Goal: Task Accomplishment & Management: Manage account settings

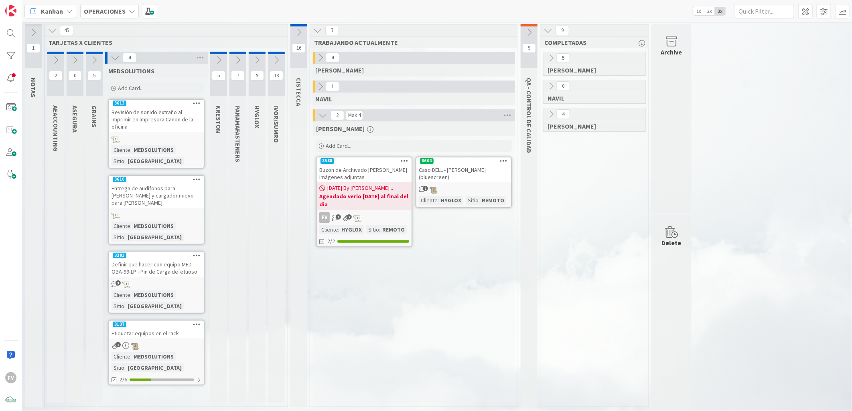
click at [468, 267] on div "[PERSON_NAME] Card... 3604 Caso DELL - [PERSON_NAME] (bluescreen) 1 Cliente : H…" at bounding box center [414, 263] width 202 height 282
click at [332, 367] on div "[PERSON_NAME] Card... 3604 Caso DELL - [PERSON_NAME] (bluescreen) 1 Cliente : H…" at bounding box center [414, 263] width 202 height 282
click at [657, 281] on div "Delete" at bounding box center [671, 309] width 40 height 189
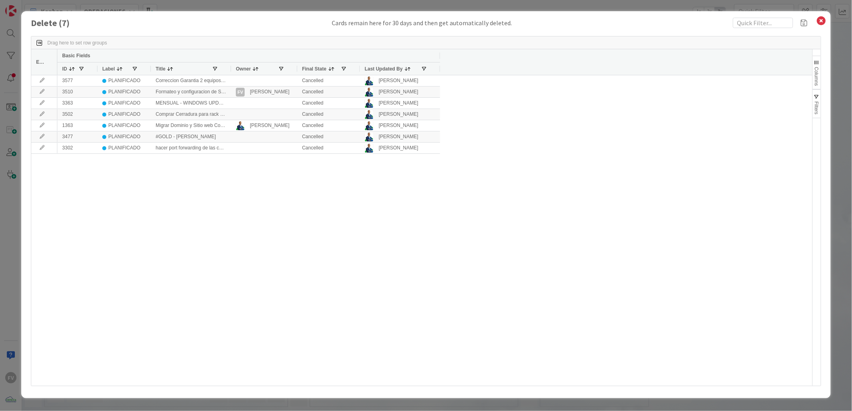
drag, startPoint x: 638, startPoint y: 4, endPoint x: 631, endPoint y: 11, distance: 9.4
click at [638, 4] on div "Delete ( 7 ) Cards remain here for 30 days and then get automatically deleted. …" at bounding box center [426, 205] width 852 height 411
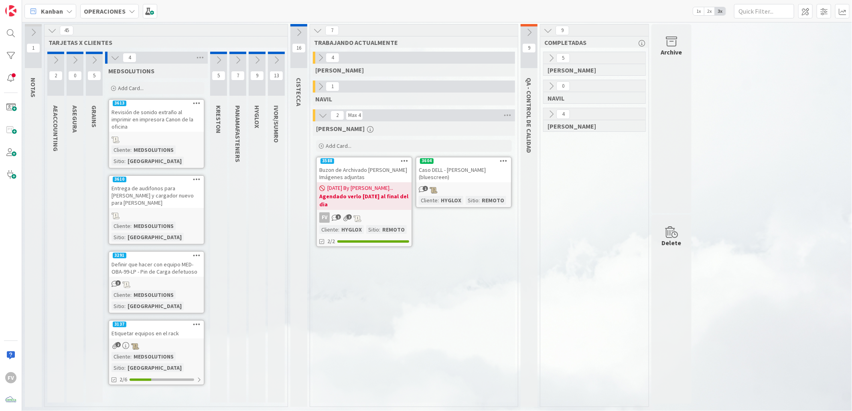
click at [115, 59] on icon at bounding box center [115, 57] width 9 height 9
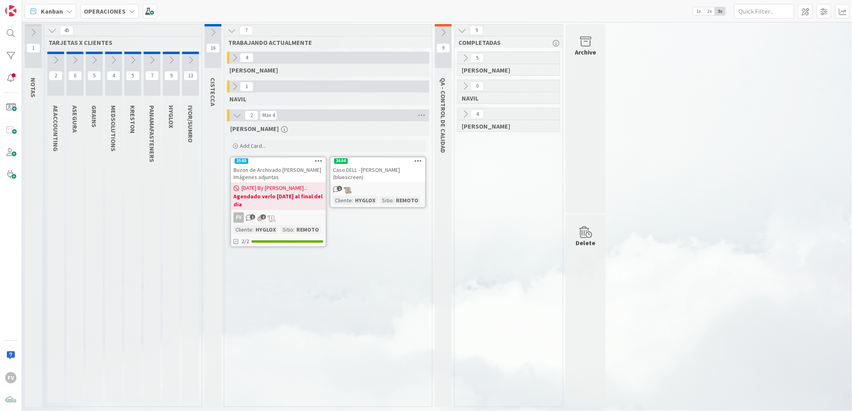
click at [110, 61] on icon at bounding box center [113, 60] width 9 height 9
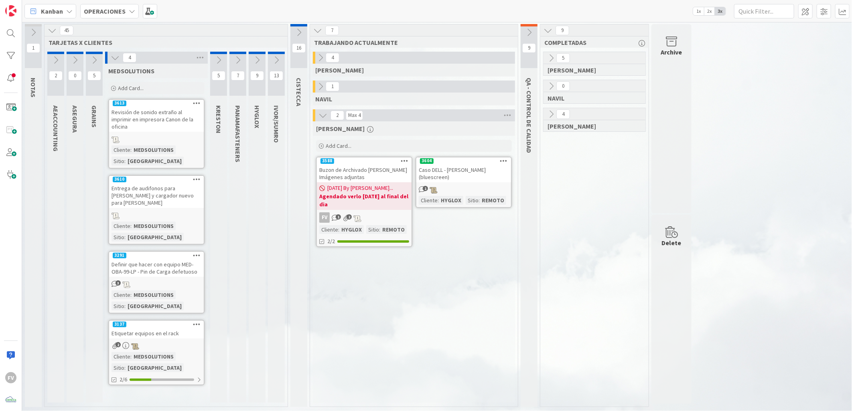
click at [115, 54] on icon at bounding box center [115, 57] width 9 height 9
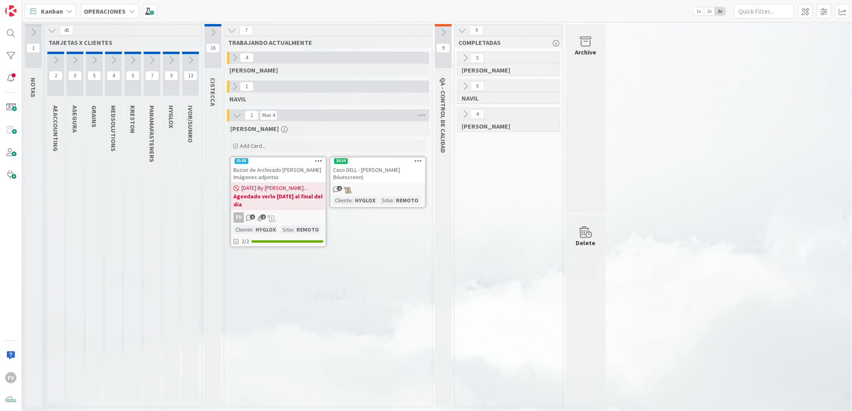
click at [49, 33] on icon at bounding box center [52, 30] width 9 height 9
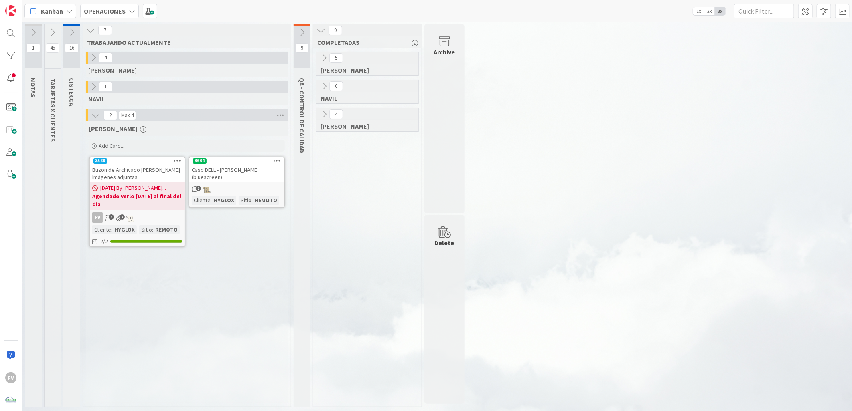
click at [98, 115] on icon at bounding box center [95, 115] width 9 height 9
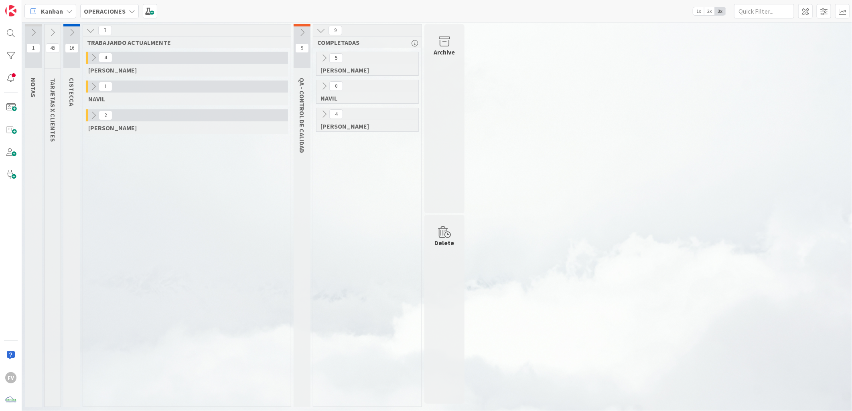
click at [295, 32] on button at bounding box center [302, 32] width 17 height 12
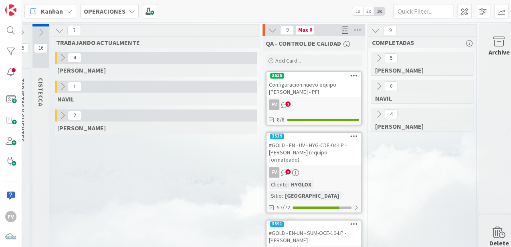
scroll to position [0, 45]
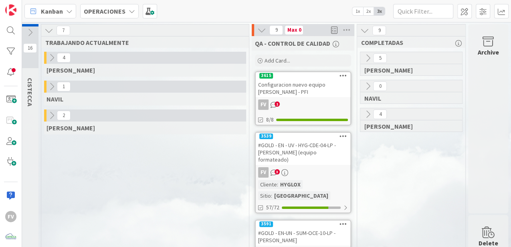
click at [364, 117] on icon at bounding box center [368, 114] width 9 height 9
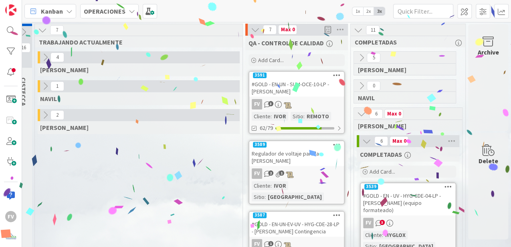
scroll to position [0, 51]
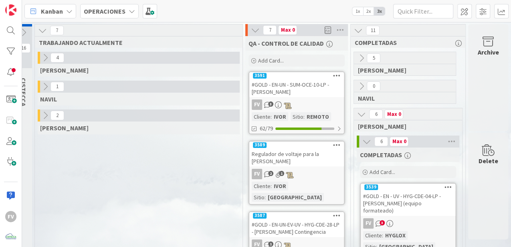
click at [392, 203] on div "#GOLD - EN - UV - HYG-CDE-04-LP - [PERSON_NAME] (equipo formateado)" at bounding box center [408, 203] width 95 height 25
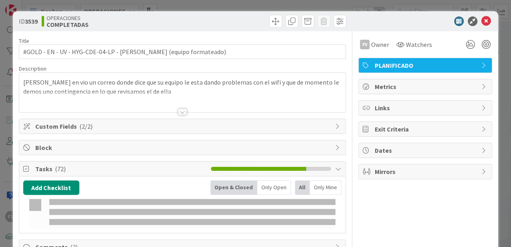
click at [8, 139] on div "ID 3539 OPERACIONES COMPLETADAS Title 66 / 128 #GOLD - EN - UV - HYG-CDE-04-LP …" at bounding box center [255, 123] width 511 height 247
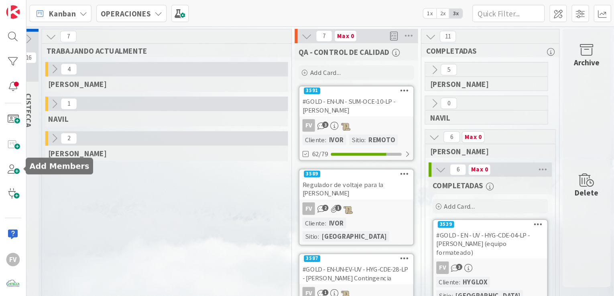
scroll to position [2, 51]
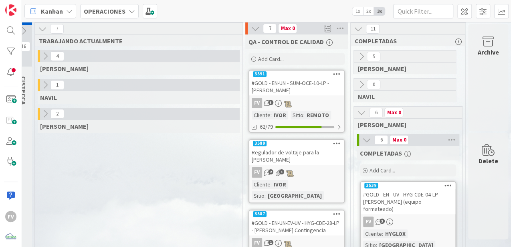
click at [298, 96] on link "3591 #GOLD - EN-UN - SUM-OCE-10-LP - [PERSON_NAME] FV 3 Cliente : [PERSON_NAME]…" at bounding box center [297, 101] width 96 height 63
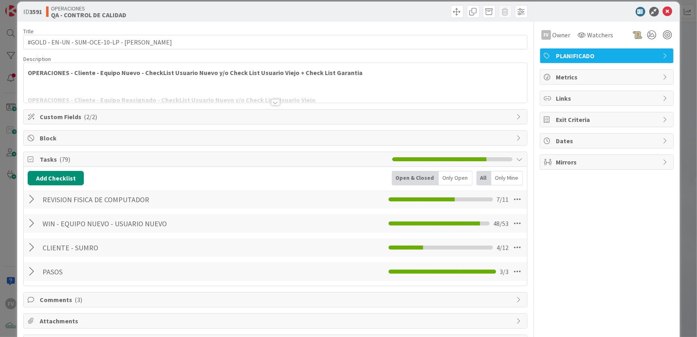
scroll to position [36, 0]
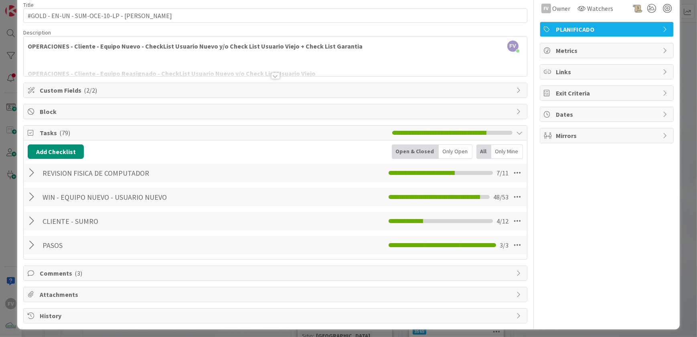
click at [35, 218] on div at bounding box center [33, 221] width 10 height 14
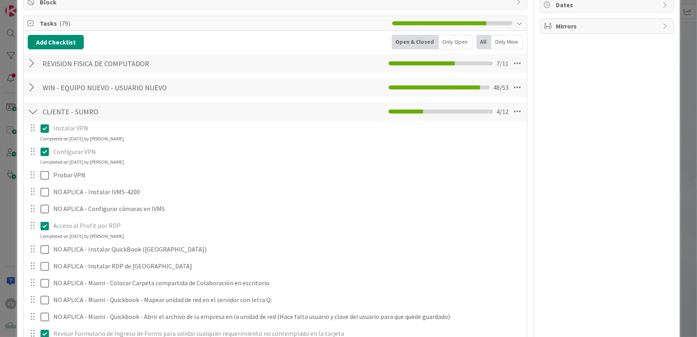
scroll to position [182, 0]
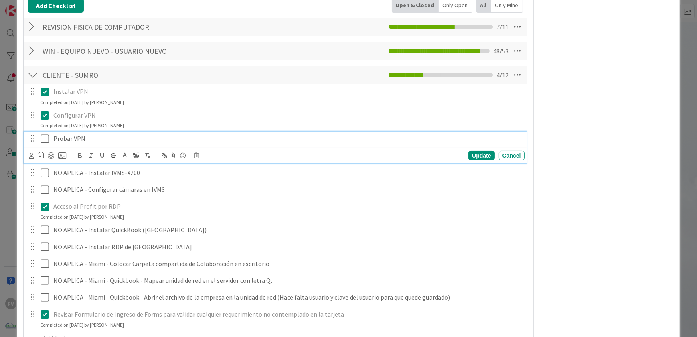
click at [43, 135] on icon at bounding box center [47, 139] width 12 height 10
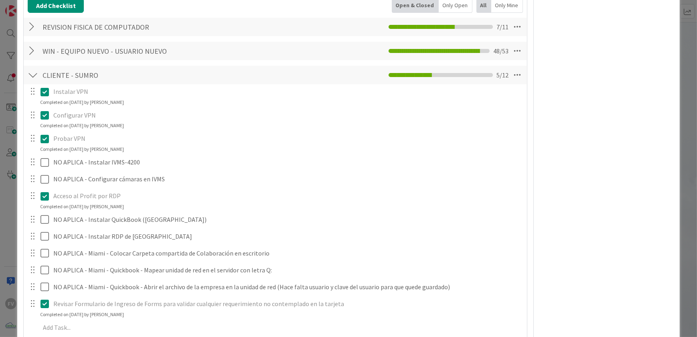
click at [38, 72] on div at bounding box center [33, 75] width 10 height 14
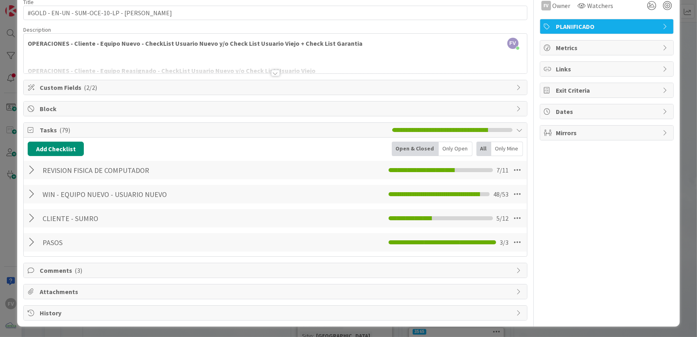
click at [30, 195] on div at bounding box center [33, 194] width 10 height 14
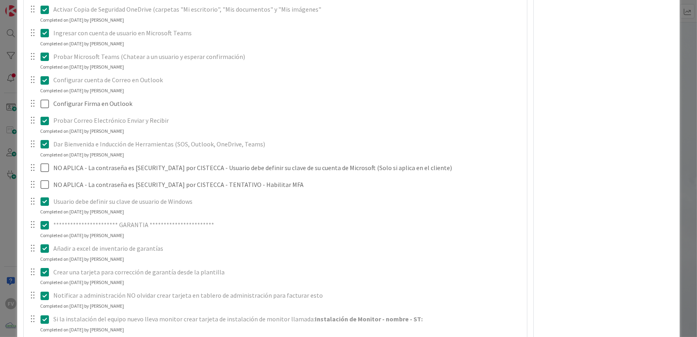
scroll to position [1203, 0]
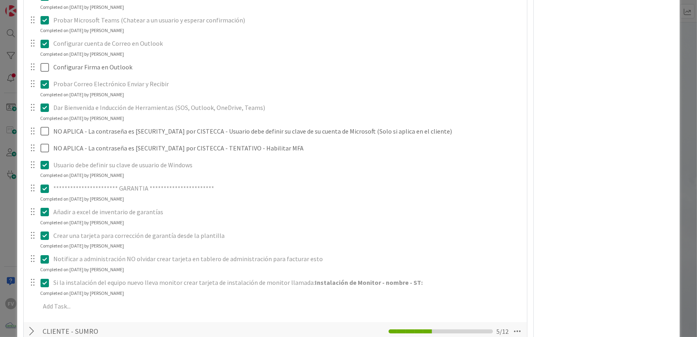
click at [12, 158] on div "**********" at bounding box center [348, 168] width 697 height 337
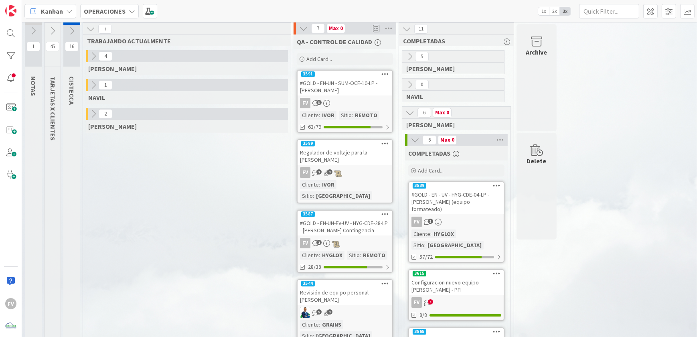
click at [49, 32] on icon at bounding box center [52, 30] width 9 height 9
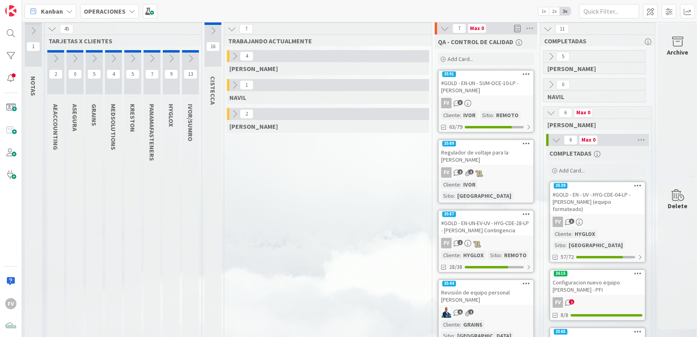
click at [189, 55] on icon at bounding box center [190, 58] width 9 height 9
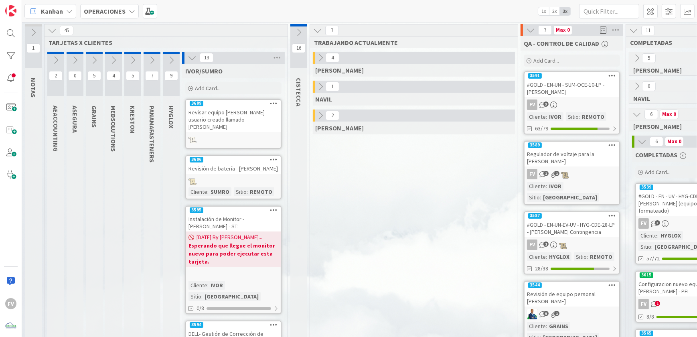
click at [195, 58] on icon at bounding box center [192, 57] width 9 height 9
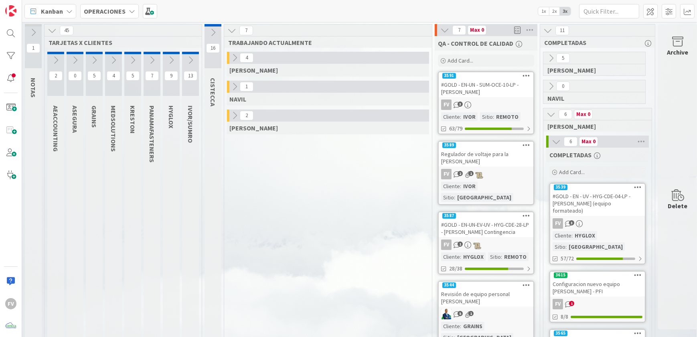
click at [53, 28] on icon at bounding box center [52, 30] width 9 height 9
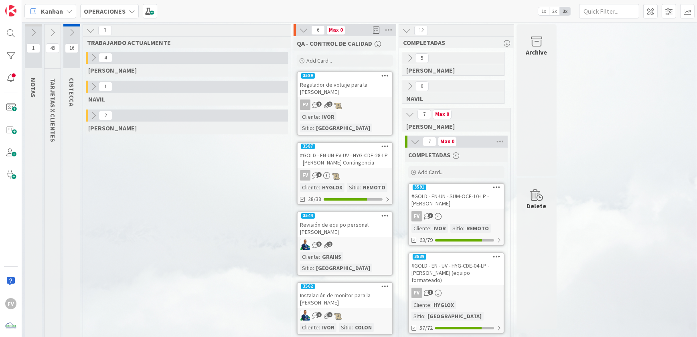
click at [338, 110] on link "3589 Regulador de voltaje para la [PERSON_NAME] FV 2 1 Cliente : [PERSON_NAME] …" at bounding box center [345, 103] width 96 height 64
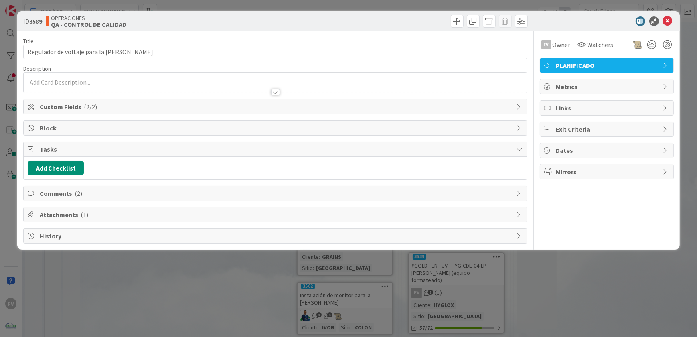
drag, startPoint x: 607, startPoint y: 6, endPoint x: 608, endPoint y: 0, distance: 6.1
click at [608, 0] on html "FV Kanban OPERACIONES 1x 2x 3x 1 NOTAS 45 TARJETAS X CLIENTES 16 CISTECCA 7 TRA…" at bounding box center [348, 168] width 697 height 337
click at [374, 293] on div "ID 3589 OPERACIONES QA - CONTROL DE CALIDAD Title 42 / 128 Regulador de voltaje…" at bounding box center [348, 168] width 697 height 337
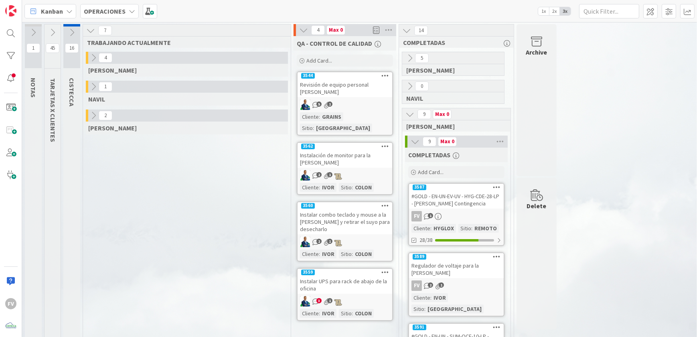
click at [417, 142] on icon at bounding box center [415, 141] width 9 height 9
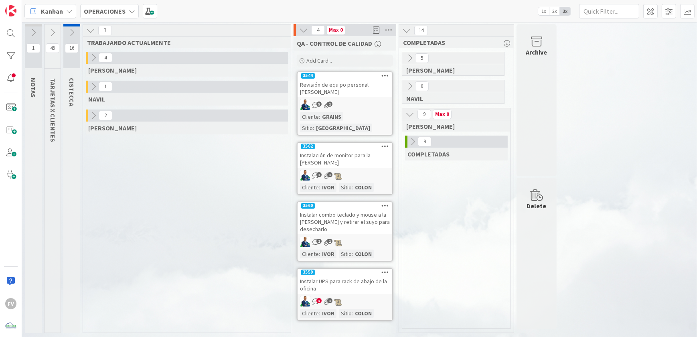
click at [411, 115] on icon at bounding box center [409, 114] width 9 height 9
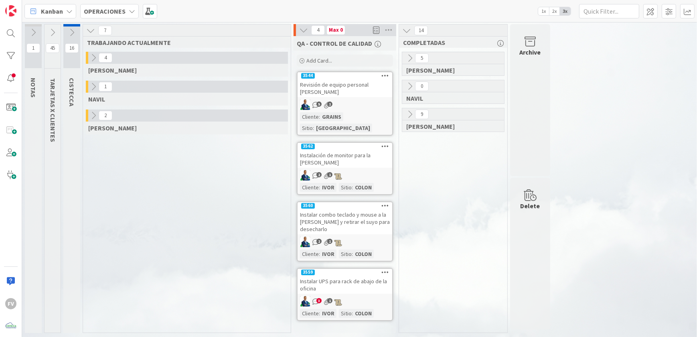
click at [409, 57] on icon at bounding box center [409, 58] width 9 height 9
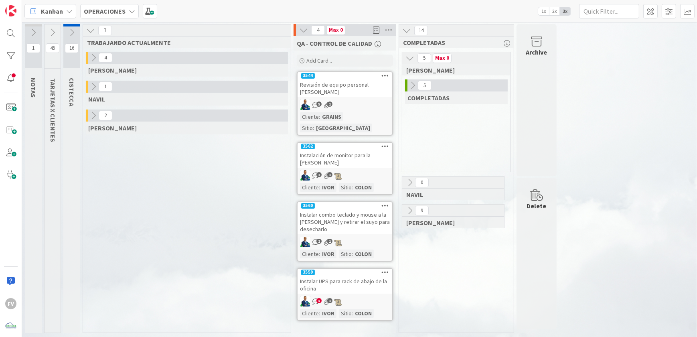
click at [411, 82] on icon at bounding box center [412, 85] width 9 height 9
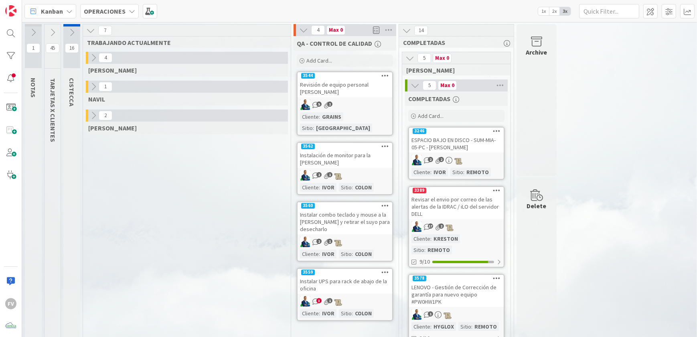
click at [334, 94] on div "Revisión de equipo personal [PERSON_NAME]" at bounding box center [345, 88] width 95 height 18
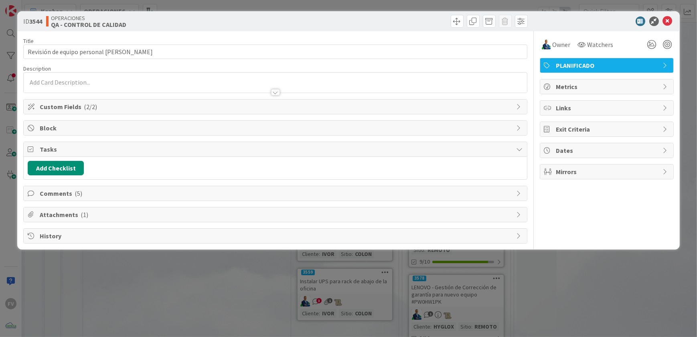
click at [126, 195] on span "Comments ( 5 )" at bounding box center [276, 193] width 472 height 10
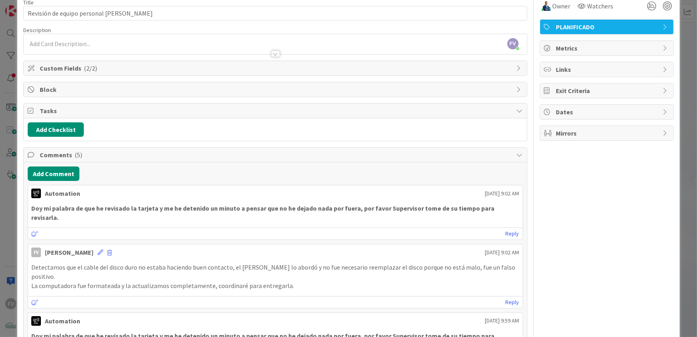
scroll to position [36, 0]
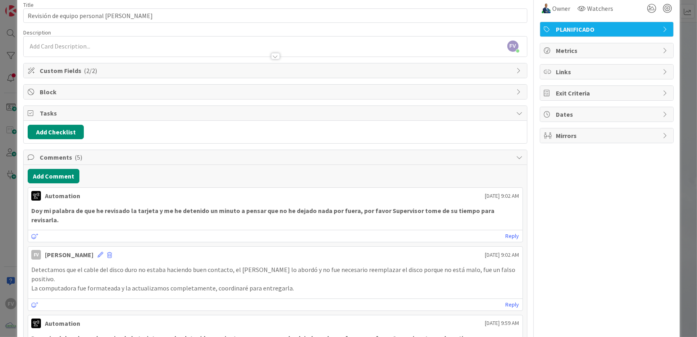
click at [113, 156] on span "Comments ( 5 )" at bounding box center [276, 157] width 472 height 10
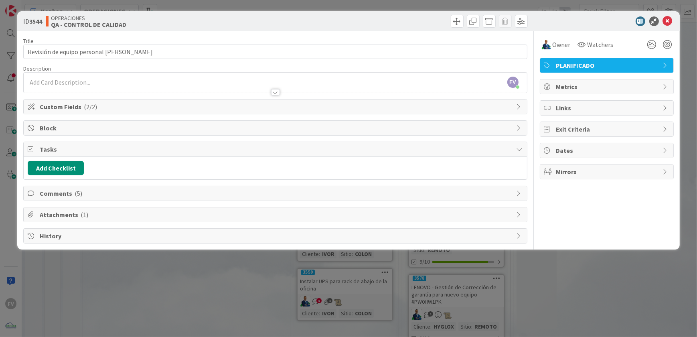
click at [113, 151] on span "Tasks" at bounding box center [276, 149] width 472 height 10
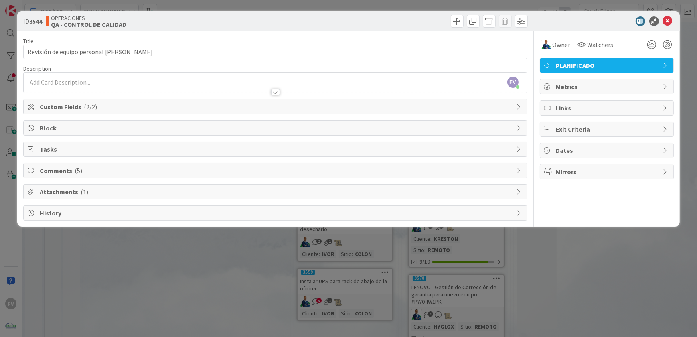
click at [150, 248] on div "ID 3544 OPERACIONES QA - CONTROL DE CALIDAD Title 37 / 128 Revisión de equipo p…" at bounding box center [348, 168] width 697 height 337
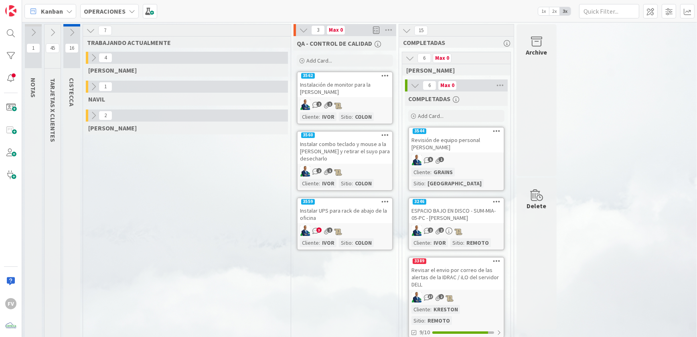
click at [352, 95] on div "Instalación de monitor para la [PERSON_NAME]" at bounding box center [345, 88] width 95 height 18
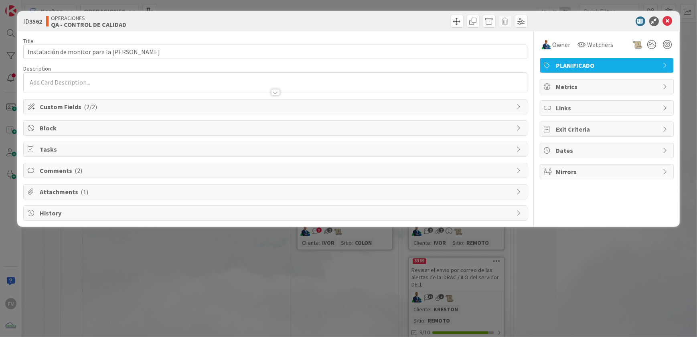
click at [90, 152] on span "Tasks" at bounding box center [276, 149] width 472 height 10
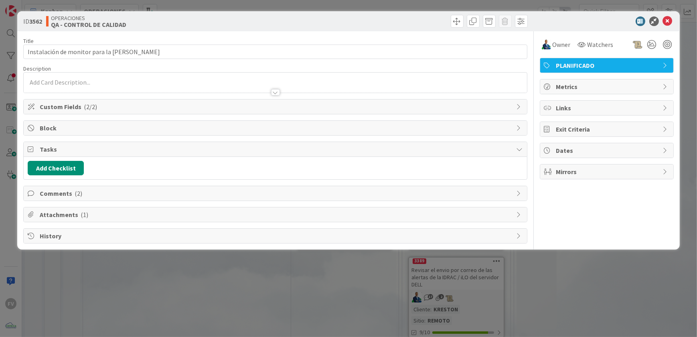
click at [88, 151] on span "Tasks" at bounding box center [276, 149] width 472 height 10
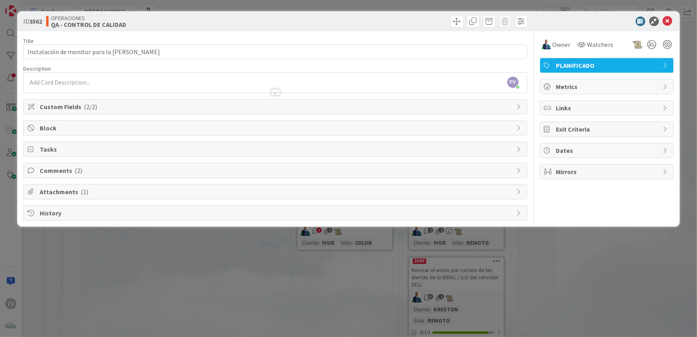
click at [81, 174] on span "Comments ( 2 )" at bounding box center [276, 171] width 472 height 10
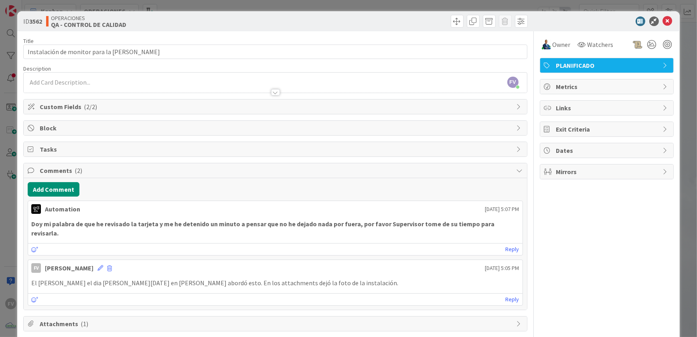
scroll to position [22, 0]
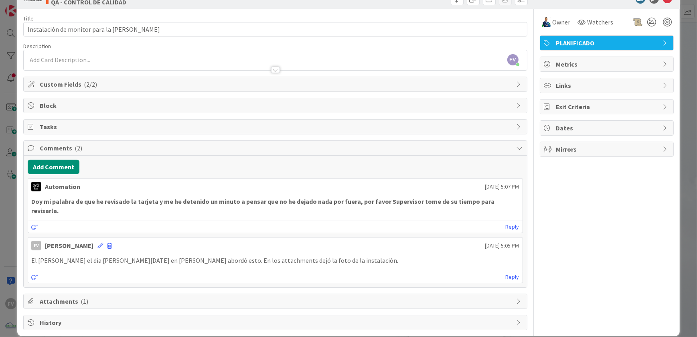
click at [91, 296] on span "Attachments ( 1 )" at bounding box center [276, 301] width 472 height 10
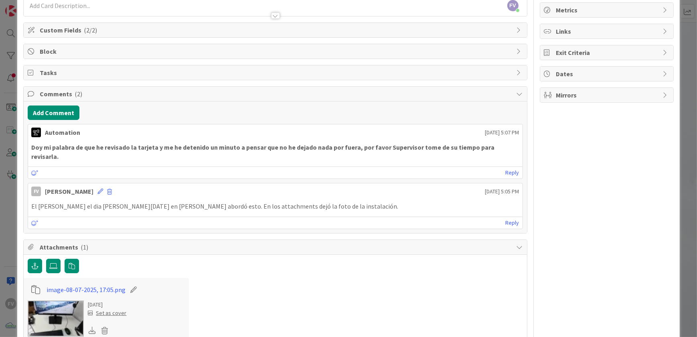
scroll to position [59, 0]
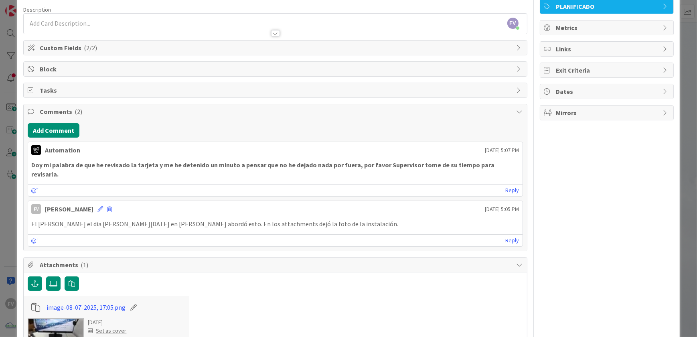
click at [685, 89] on div "ID 3562 OPERACIONES QA - CONTROL DE CALIDAD Title 45 / 128 Instalación de monit…" at bounding box center [348, 168] width 697 height 337
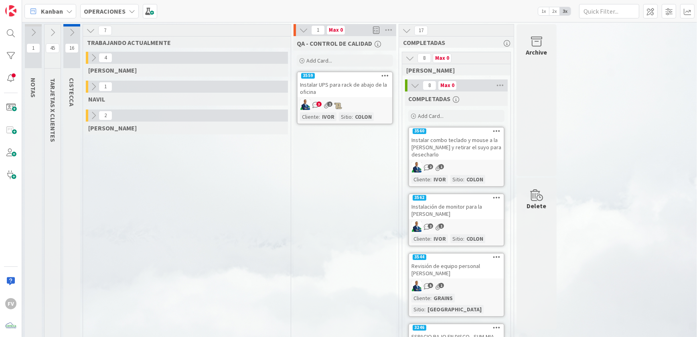
click at [323, 87] on div "Instalar UPS para rack de abajo de la oficina" at bounding box center [345, 88] width 95 height 18
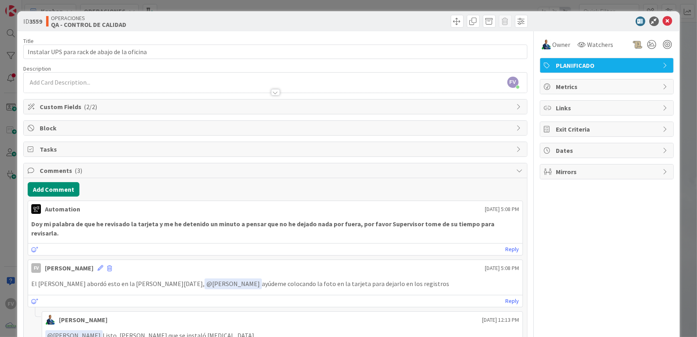
click at [678, 20] on div "ID 3559 OPERACIONES QA - CONTROL DE CALIDAD Title 45 / 128 Instalar UPS para ra…" at bounding box center [348, 168] width 697 height 337
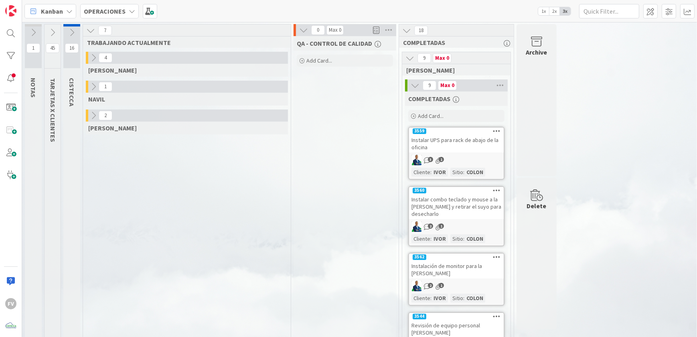
click at [413, 88] on icon at bounding box center [415, 85] width 9 height 9
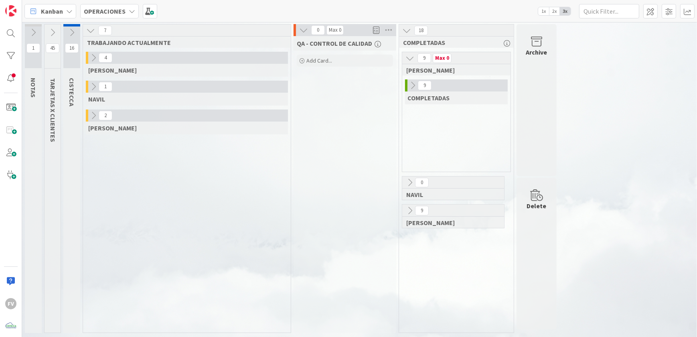
click at [410, 59] on icon at bounding box center [409, 58] width 9 height 9
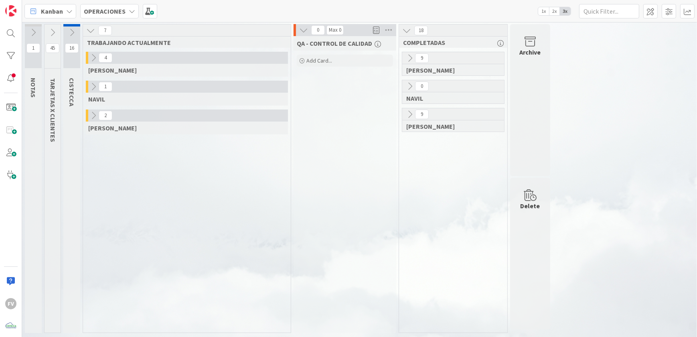
click at [99, 115] on span "2" at bounding box center [106, 116] width 14 height 10
click at [95, 112] on icon at bounding box center [93, 115] width 9 height 9
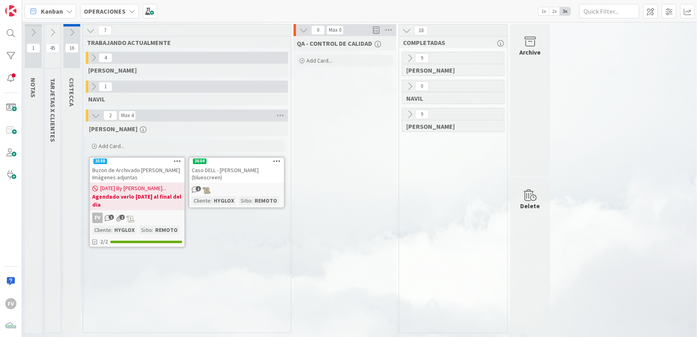
click at [153, 189] on span "[DATE] By [PERSON_NAME]..." at bounding box center [133, 188] width 66 height 8
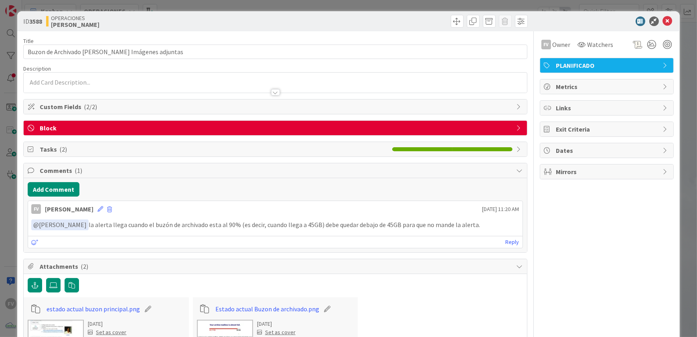
click at [473, 132] on span "Block" at bounding box center [276, 128] width 472 height 10
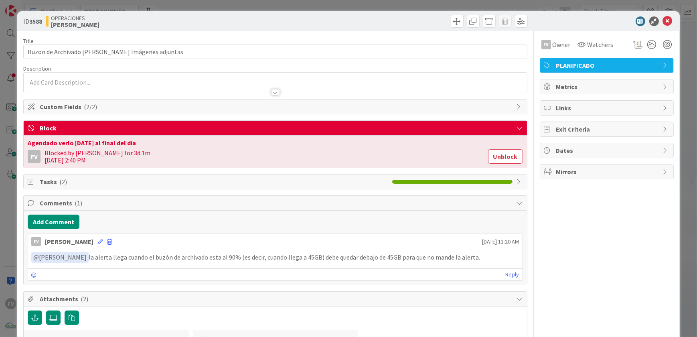
click at [504, 154] on button "Unblock" at bounding box center [505, 156] width 35 height 14
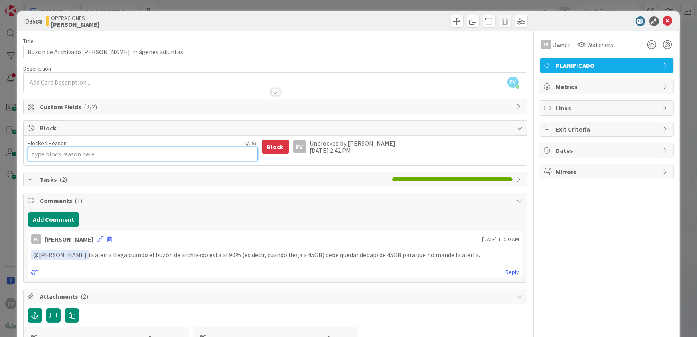
click at [193, 156] on textarea "Blocked Reason" at bounding box center [143, 154] width 230 height 14
click at [120, 197] on span "Comments ( 1 )" at bounding box center [276, 201] width 472 height 10
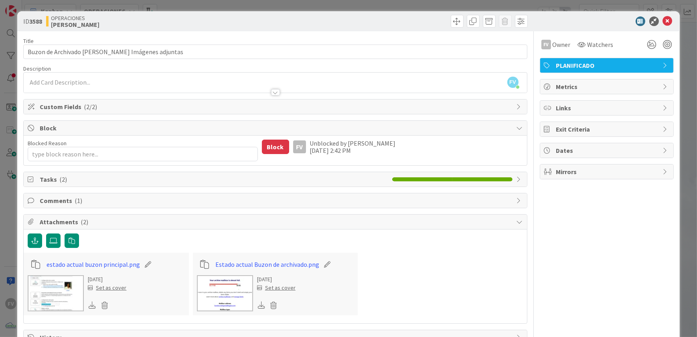
click at [117, 219] on span "Attachments ( 2 )" at bounding box center [276, 222] width 472 height 10
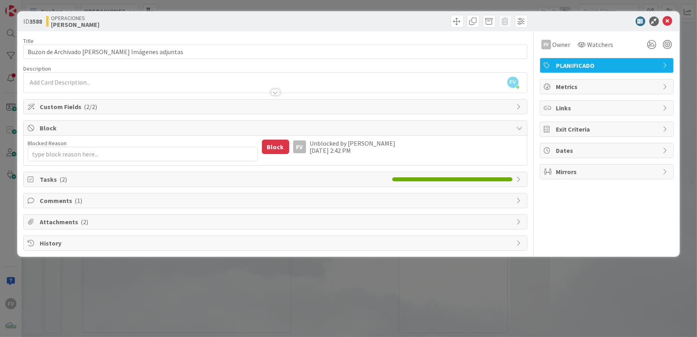
click at [117, 219] on span "Attachments ( 2 )" at bounding box center [276, 222] width 472 height 10
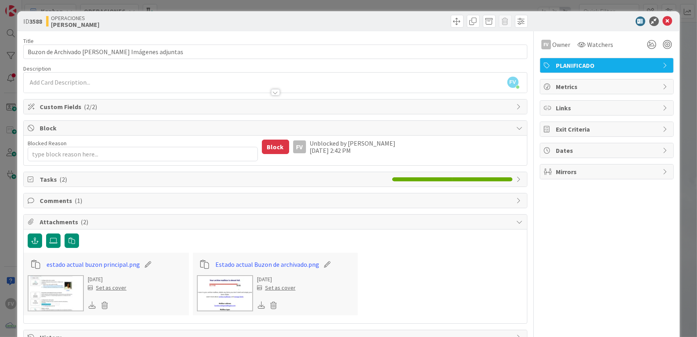
click at [118, 227] on div "Attachments ( 2 )" at bounding box center [275, 222] width 503 height 15
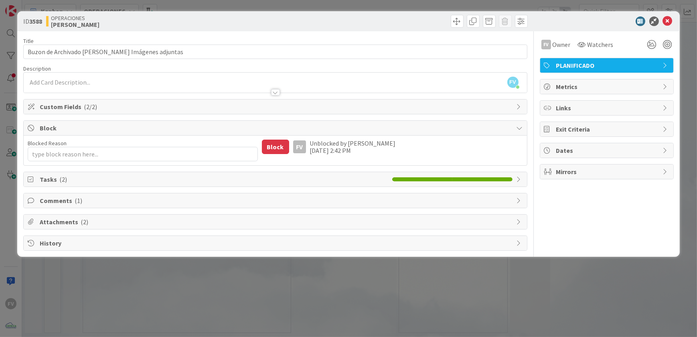
click at [109, 206] on div "Comments ( 1 )" at bounding box center [275, 200] width 503 height 14
type textarea "x"
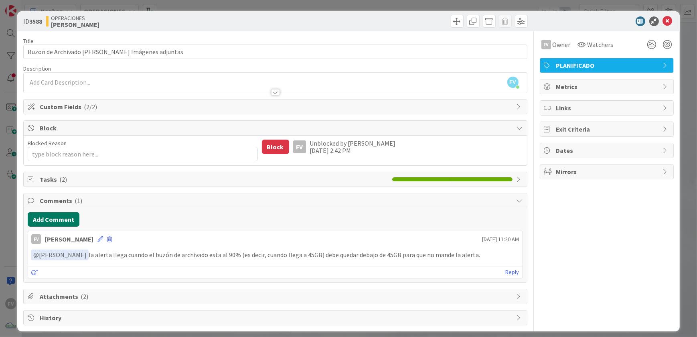
click at [56, 218] on button "Add Comment" at bounding box center [54, 219] width 52 height 14
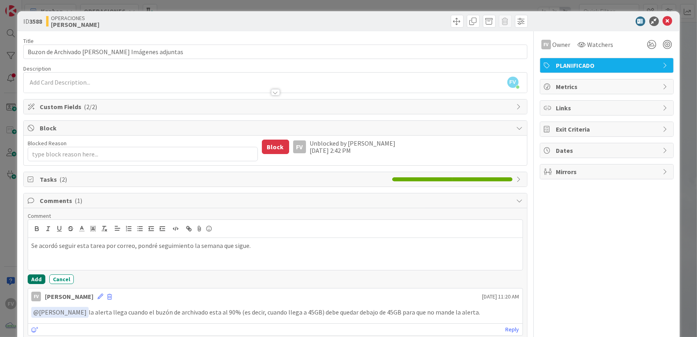
click at [38, 278] on button "Add" at bounding box center [37, 279] width 18 height 10
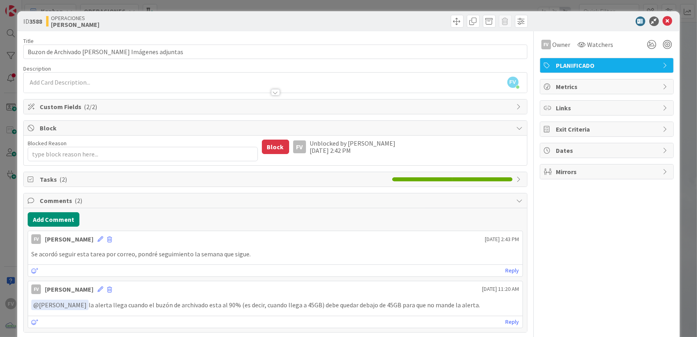
click at [12, 191] on div "ID 3588 OPERACIONES [PERSON_NAME] Title 51 / 128 Buzon de Archivado [PERSON_NAM…" at bounding box center [348, 168] width 697 height 337
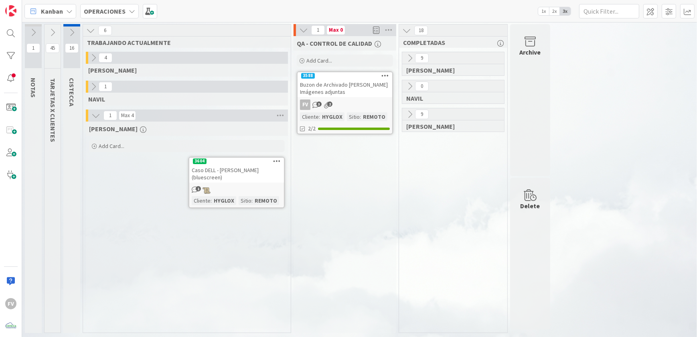
click at [410, 112] on icon at bounding box center [409, 114] width 9 height 9
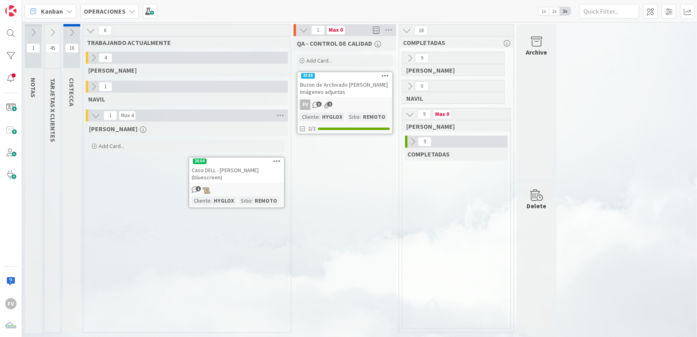
click at [415, 139] on icon at bounding box center [412, 141] width 9 height 9
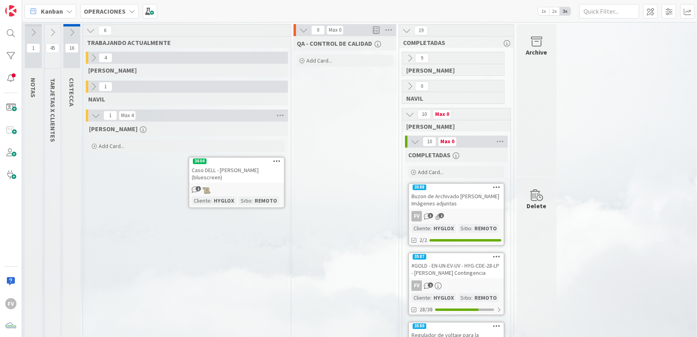
click at [415, 142] on icon at bounding box center [415, 141] width 9 height 9
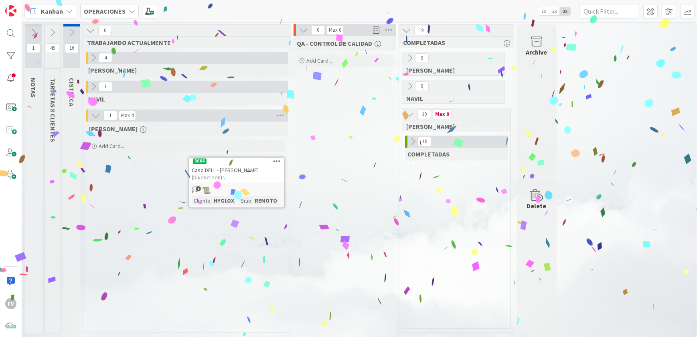
click at [409, 112] on icon at bounding box center [409, 114] width 9 height 9
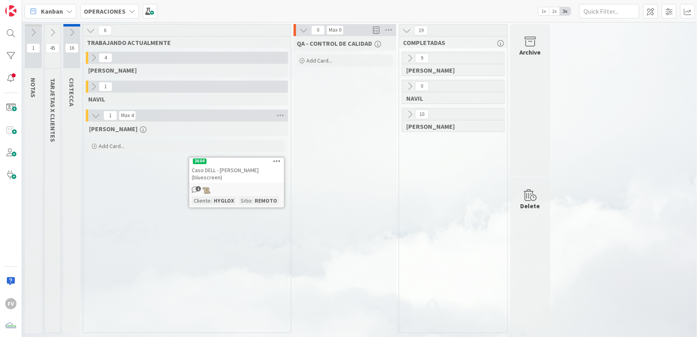
click at [209, 182] on div "Caso DELL - [PERSON_NAME] (bluescreen)" at bounding box center [236, 174] width 95 height 18
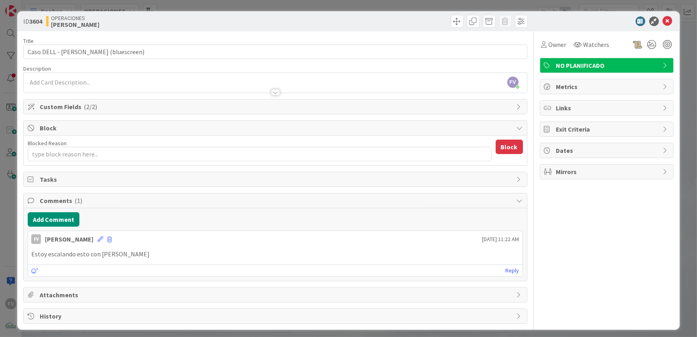
click at [679, 36] on div "ID 3604 OPERACIONES [PERSON_NAME] Title 40 / 128 Caso DELL - [PERSON_NAME] (blu…" at bounding box center [348, 168] width 697 height 337
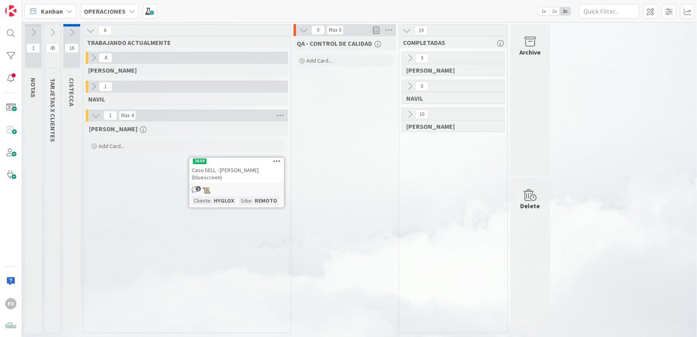
click at [180, 146] on div "Add Card..." at bounding box center [187, 146] width 196 height 12
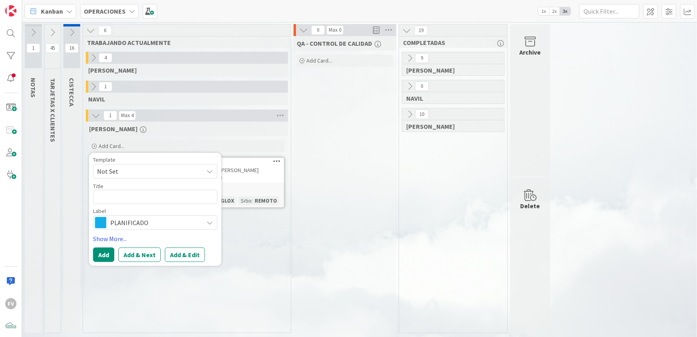
click at [159, 196] on textarea at bounding box center [155, 197] width 124 height 14
type textarea "x"
type textarea "E"
type textarea "x"
type textarea "Es"
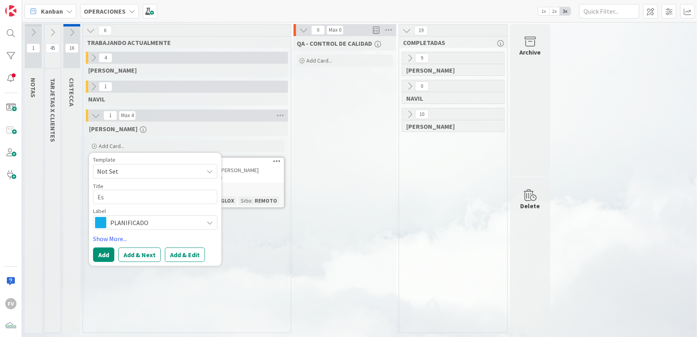
type textarea "x"
type textarea "Esc"
type textarea "x"
type textarea "Esca"
type textarea "x"
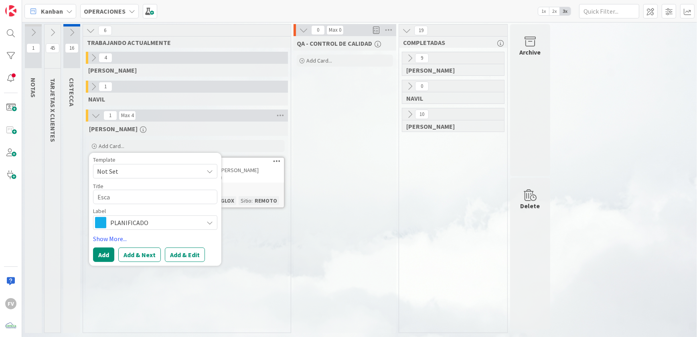
type textarea "Escal"
type textarea "x"
type textarea "Escala"
type textarea "x"
type textarea "Escalar"
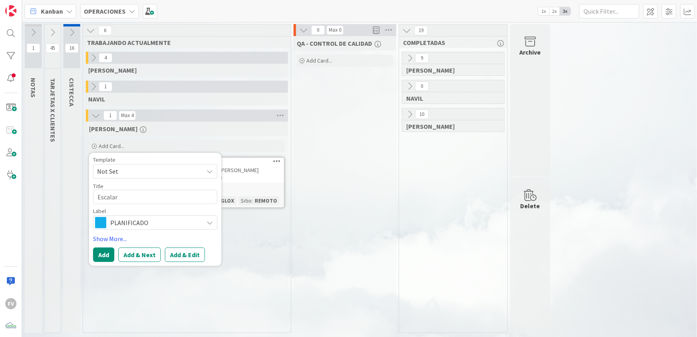
type textarea "x"
type textarea "Escalar c"
type textarea "x"
type textarea "Escalar co"
type textarea "x"
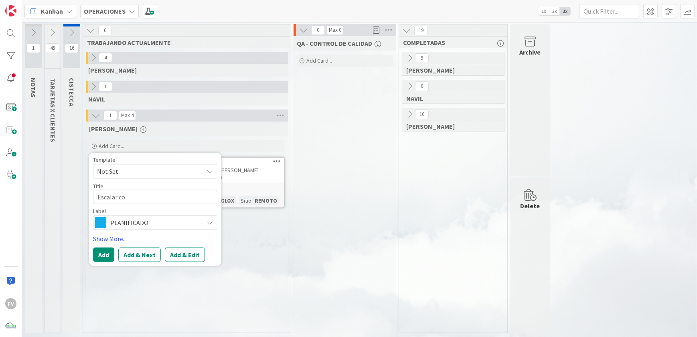
type textarea "Escalar con"
type textarea "x"
type textarea "Escalar con"
type textarea "x"
type textarea "Escalar con D"
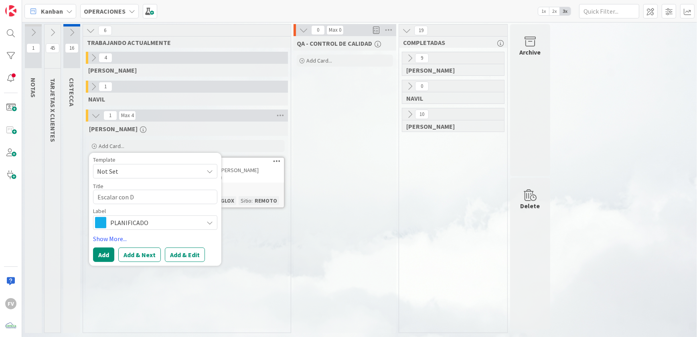
type textarea "x"
type textarea "Escalar con De"
type textarea "x"
type textarea "Escalar con D"
type textarea "x"
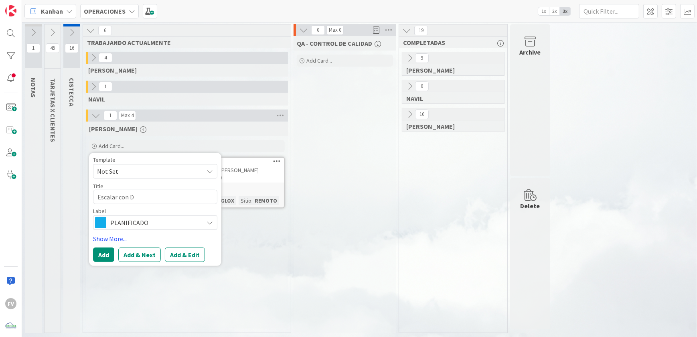
type textarea "Escalar con DE"
type textarea "x"
type textarea "Escalar con DEL"
type textarea "x"
type textarea "Escalar con [PERSON_NAME]"
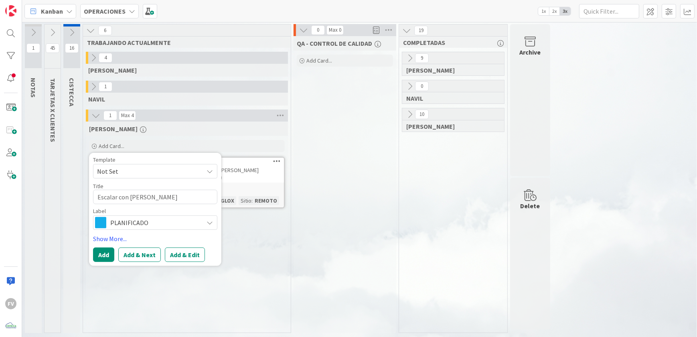
type textarea "x"
type textarea "Escalar con [PERSON_NAME]"
type textarea "x"
type textarea "Escalar con DELL so"
type textarea "x"
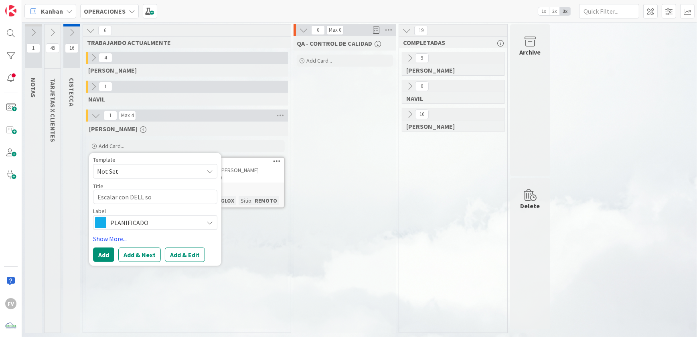
type textarea "Escalar con DELL sob"
type textarea "x"
type textarea "Escalar con DELL sobr"
type textarea "x"
type textarea "Escalar con DELL sobre"
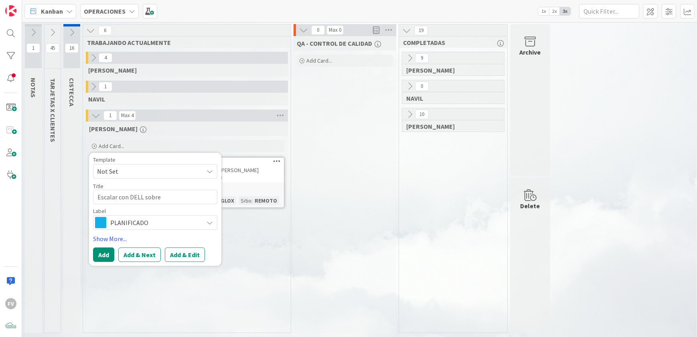
type textarea "x"
type textarea "Escalar con DELL sobre"
type textarea "x"
type textarea "Escalar con DELL sobre"
type textarea "x"
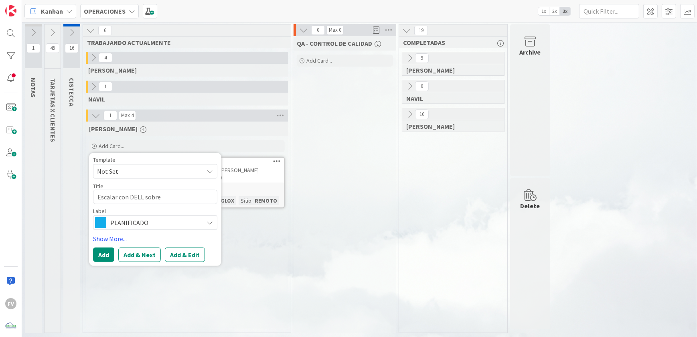
type textarea "Escalar con DELL sobr"
type textarea "x"
type textarea "Escalar con DELL sob"
type textarea "x"
type textarea "Escalar con DELL so"
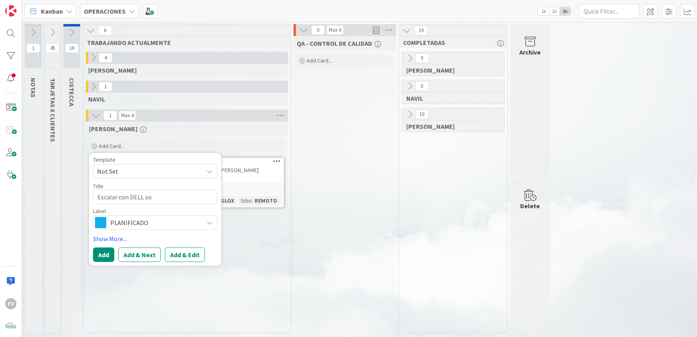
type textarea "x"
type textarea "Escalar con DELL s"
type textarea "x"
type textarea "Escalar con [PERSON_NAME]"
type textarea "x"
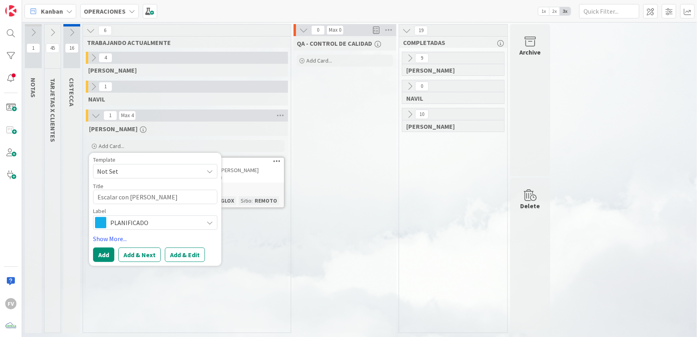
type textarea "Escalar con DELL a"
type textarea "x"
type textarea "Escalar con DELL au"
type textarea "x"
type textarea "Escalar con DELL aud"
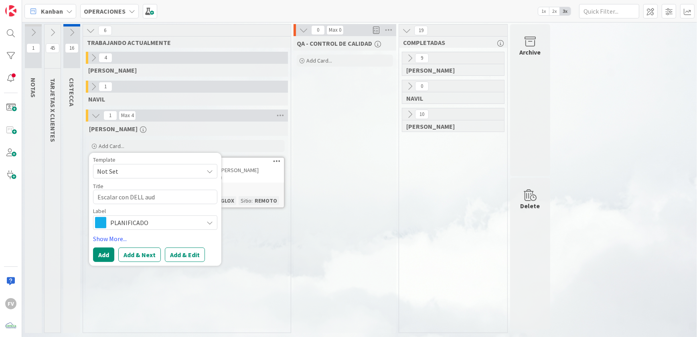
type textarea "x"
type textarea "Escalar con DELL audi"
type textarea "x"
type textarea "Escalar con DELL audif"
type textarea "x"
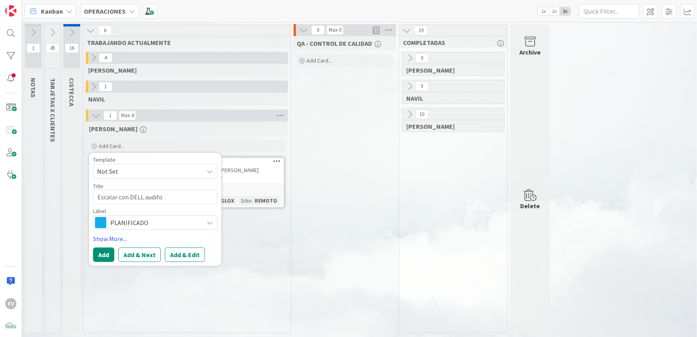
type textarea "Escalar con DELL audifon"
type textarea "x"
type textarea "Escalar con DELL audifonos"
type textarea "x"
type textarea "Escalar con DELL audifonos"
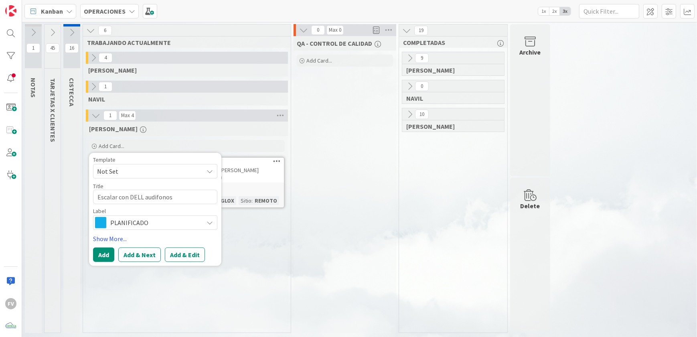
type textarea "x"
type textarea "Escalar con DELL audifonos d"
type textarea "x"
type textarea "Escalar con DELL audifonos de"
type textarea "x"
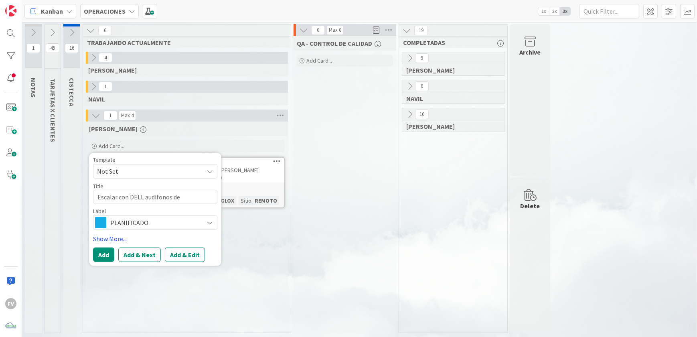
type textarea "Escalar con DELL audifonos d"
type textarea "x"
type textarea "Escalar con DELL audifonos"
type textarea "x"
type textarea "Escalar con DELL audifonos d"
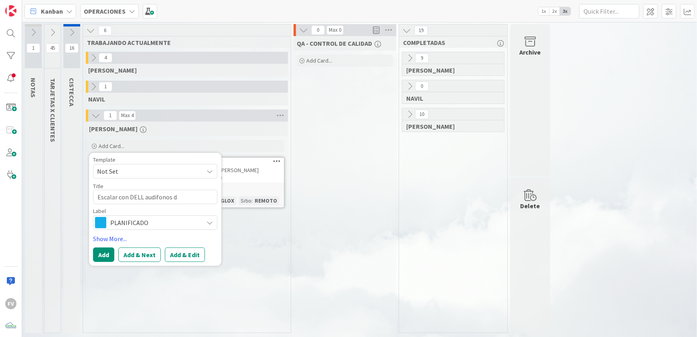
type textarea "x"
type textarea "Escalar con DELL audifonos de"
type textarea "x"
type textarea "Escalar con DELL audifonos de"
type textarea "x"
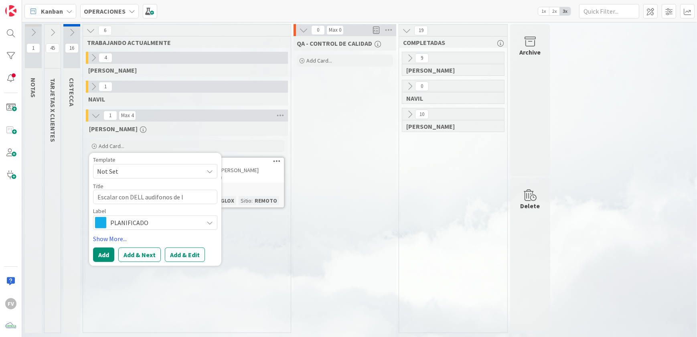
type textarea "Escalar con DELL audifonos de la"
type textarea "x"
type textarea "Escalar con DELL audifonos de la"
type textarea "x"
type textarea "Escalar con DELL audifonos de la S"
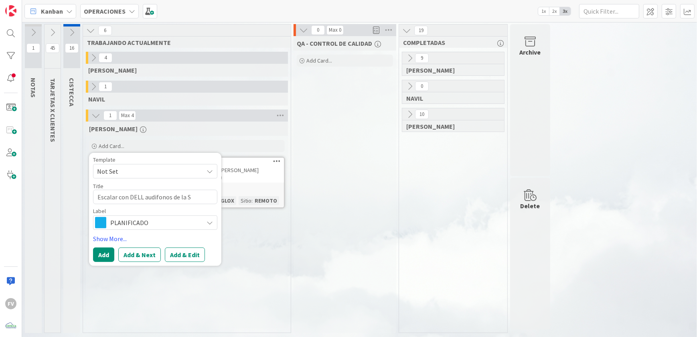
type textarea "x"
type textarea "Escalar con DELL audifonos de la Sr"
type textarea "x"
type textarea "Escalar con DELL audifonos de la Sra"
type textarea "x"
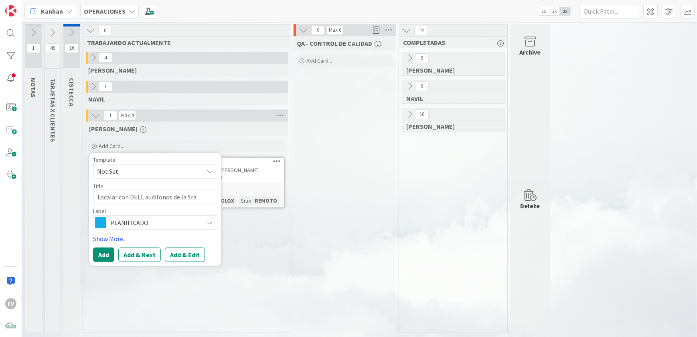
type textarea "Escalar con DELL audifonos de la Sra."
type textarea "x"
type textarea "Escalar con DELL audifonos de la Sra."
type textarea "x"
type textarea "Escalar con DELL audifonos de la Sra. B"
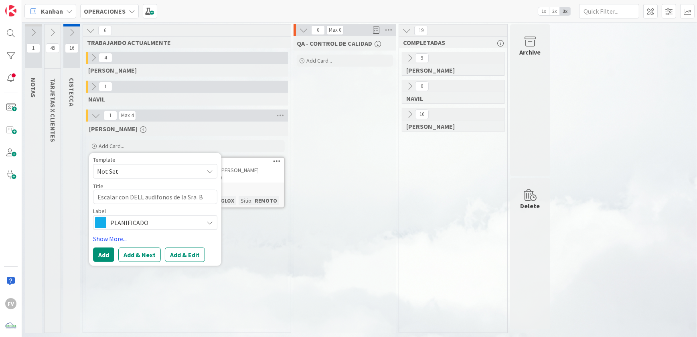
type textarea "x"
type textarea "Escalar con DELL audifonos de la Sra. Be"
type textarea "x"
type textarea "Escalar con DELL audifonos de la Sra. Ber"
type textarea "x"
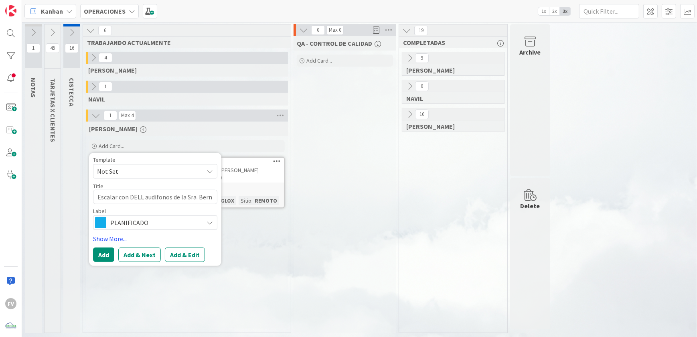
type textarea "Escalar con DELL audifonos de la [PERSON_NAME]"
type textarea "x"
type textarea "Escalar con DELL audifonos de la [PERSON_NAME]"
type textarea "x"
type textarea "Escalar con DELL audifonos de la [PERSON_NAME]"
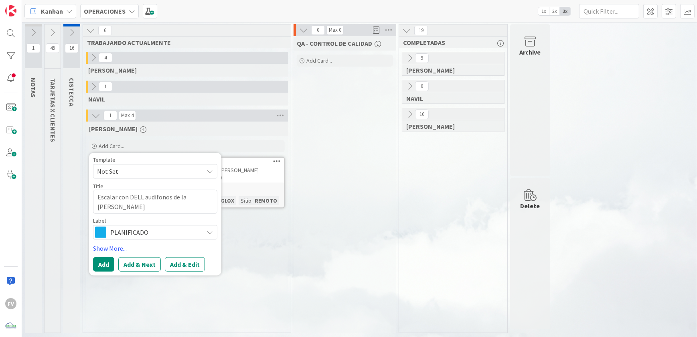
type textarea "x"
type textarea "Escalar con DELL audifonos de la [PERSON_NAME]"
type textarea "x"
type textarea "Escalar con DELL audifonos de la [PERSON_NAME]"
type textarea "x"
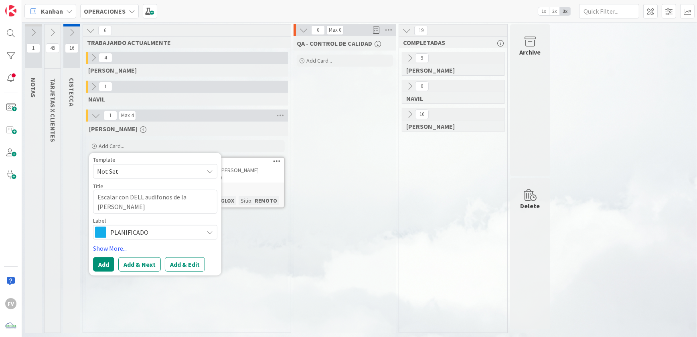
type textarea "Escalar con DELL audifonos de la Sra. [PERSON_NAME]"
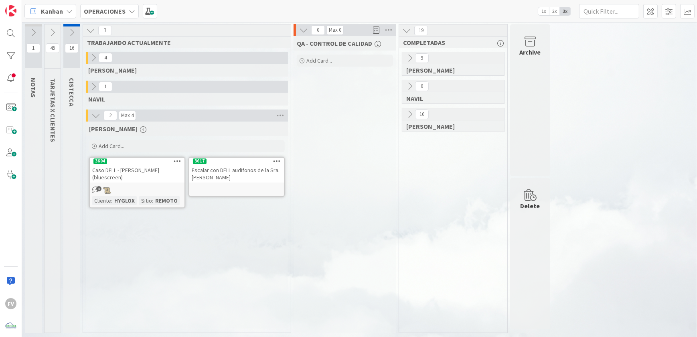
click at [88, 81] on button at bounding box center [93, 86] width 10 height 10
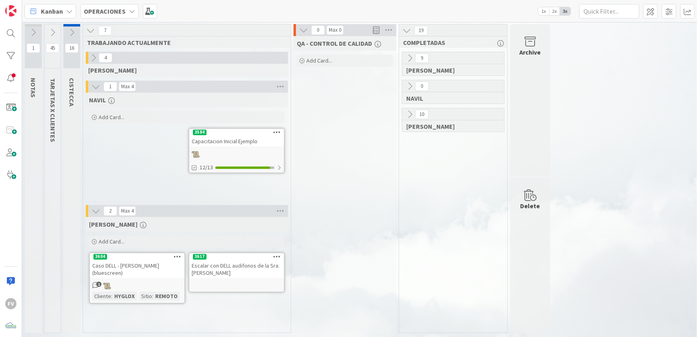
click at [227, 156] on div at bounding box center [236, 153] width 95 height 9
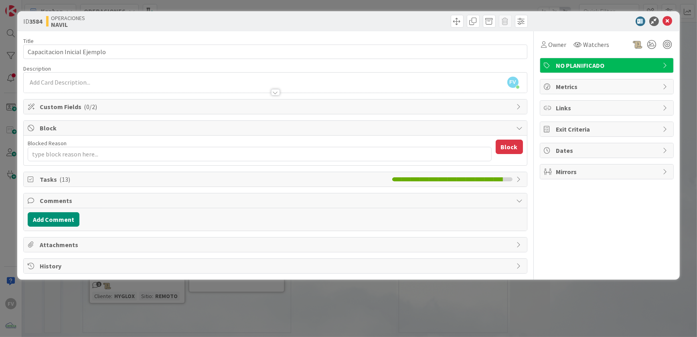
click at [239, 180] on span "Tasks ( 13 )" at bounding box center [214, 179] width 348 height 10
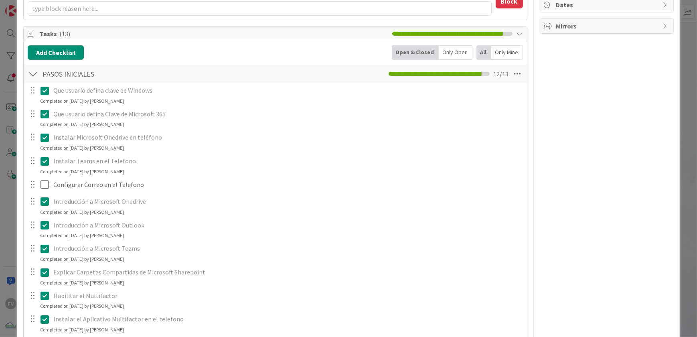
scroll to position [73, 0]
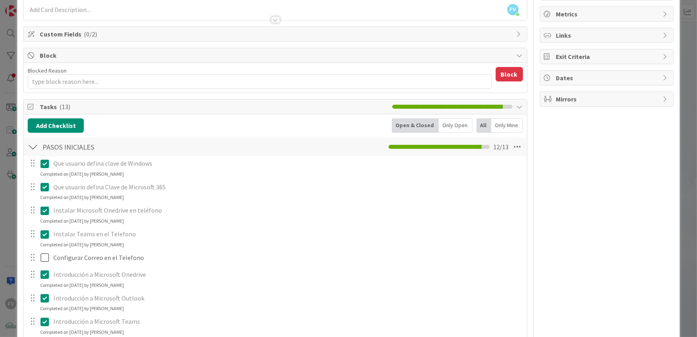
click at [36, 143] on div at bounding box center [33, 147] width 10 height 14
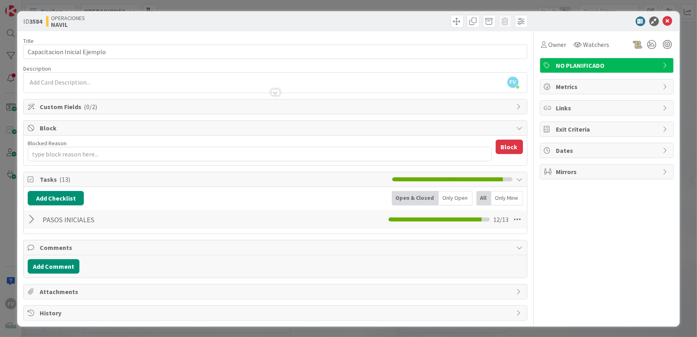
click at [51, 176] on span "Tasks ( 13 )" at bounding box center [214, 179] width 348 height 10
type textarea "x"
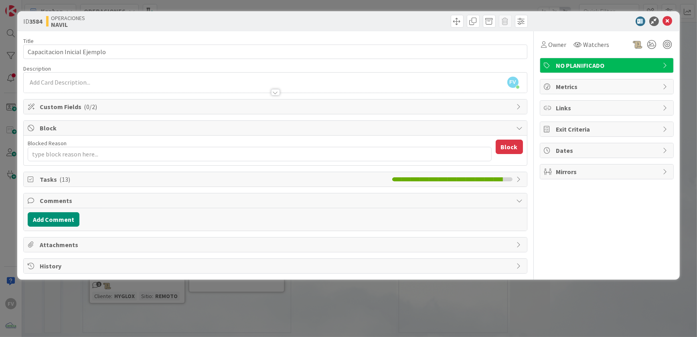
click at [78, 128] on span "Block" at bounding box center [276, 128] width 472 height 10
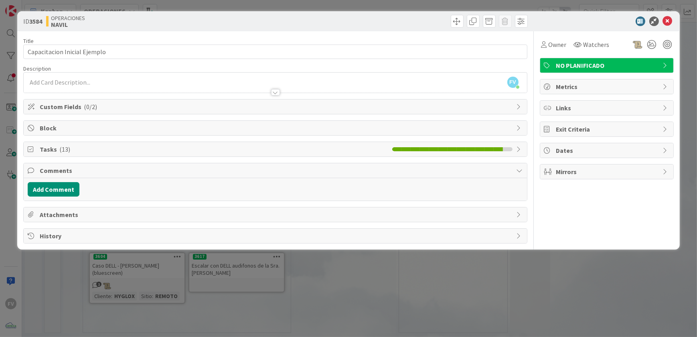
click at [78, 107] on span "Custom Fields ( 0/2 )" at bounding box center [276, 107] width 472 height 10
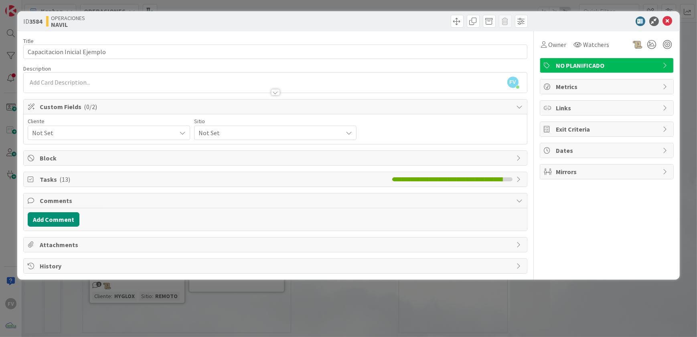
click at [49, 137] on span "Not Set" at bounding box center [102, 132] width 140 height 11
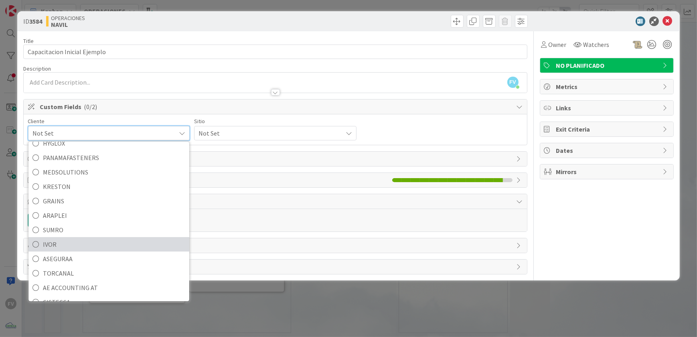
scroll to position [34, 0]
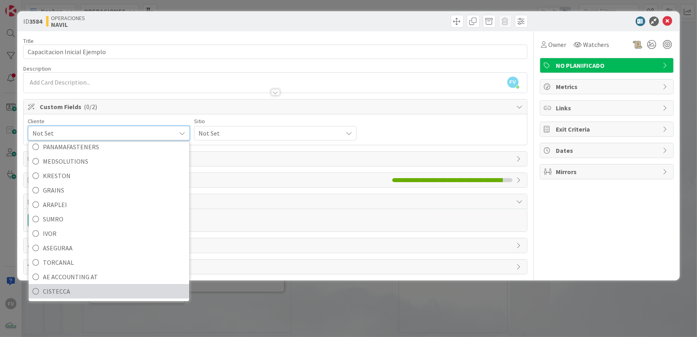
drag, startPoint x: 65, startPoint y: 291, endPoint x: 116, endPoint y: 258, distance: 61.0
click at [65, 291] on span "CISTECCA" at bounding box center [114, 291] width 142 height 12
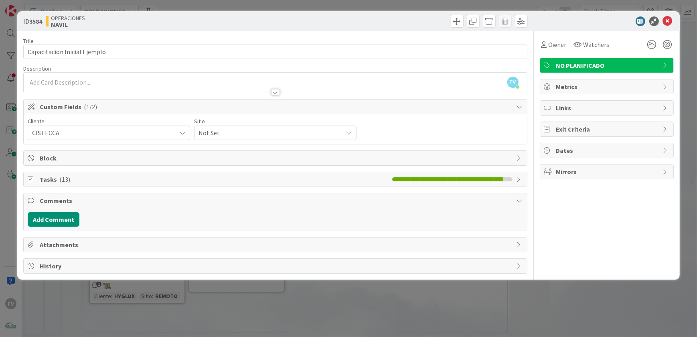
click at [172, 128] on span "Not Set" at bounding box center [102, 132] width 140 height 11
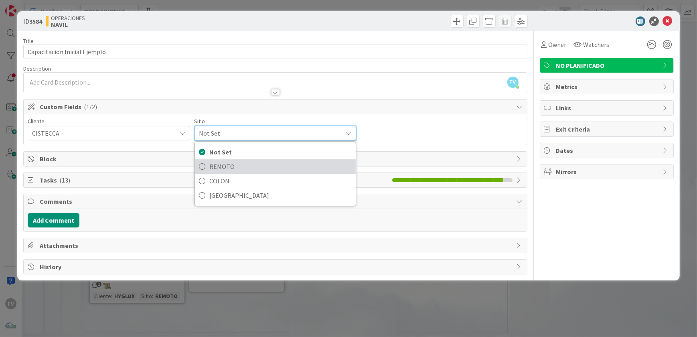
click at [217, 160] on link "REMOTO" at bounding box center [275, 166] width 161 height 14
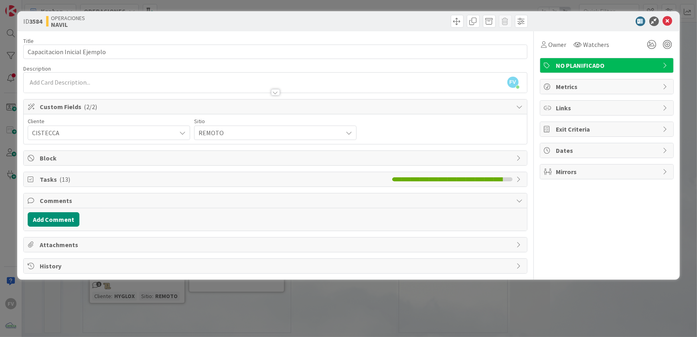
click at [217, 284] on div "ID 3584 OPERACIONES [PERSON_NAME] Title 28 / 128 Capacitacion Inicial Ejemplo D…" at bounding box center [348, 168] width 697 height 337
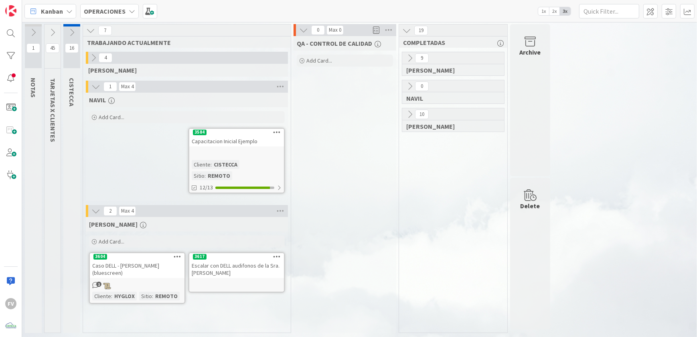
click at [90, 55] on icon at bounding box center [93, 57] width 9 height 9
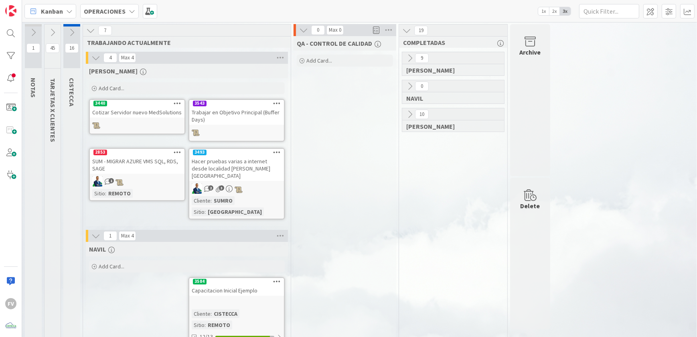
click at [96, 60] on icon at bounding box center [95, 57] width 9 height 9
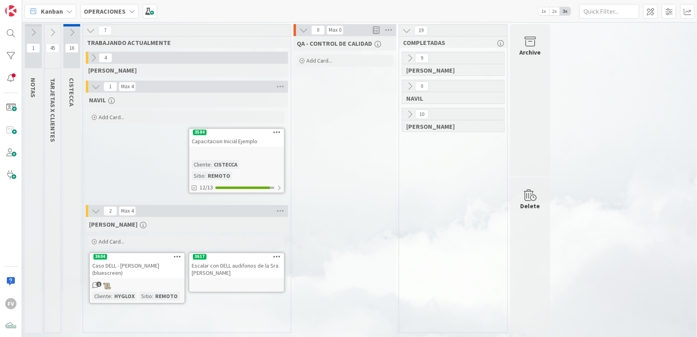
click at [247, 159] on link "3584 Capacitacion Inicial Ejemplo Cliente : CISTECCA Sitio : REMOTO 12/13" at bounding box center [236, 160] width 96 height 65
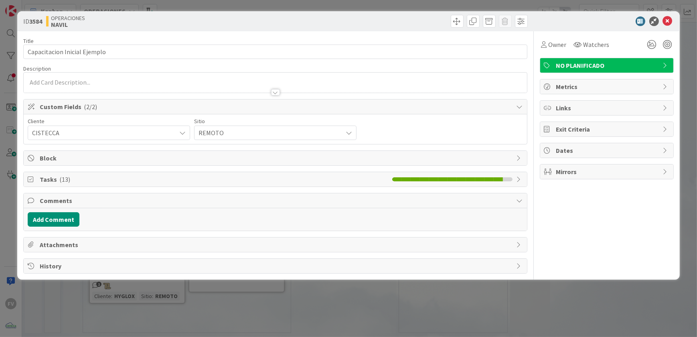
click at [48, 180] on span "Tasks ( 13 )" at bounding box center [214, 179] width 348 height 10
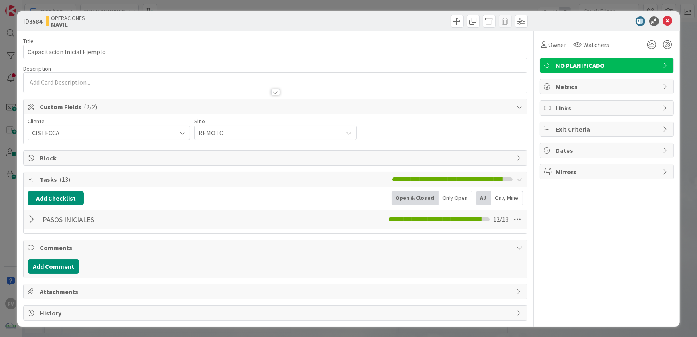
click at [34, 217] on div at bounding box center [33, 219] width 10 height 14
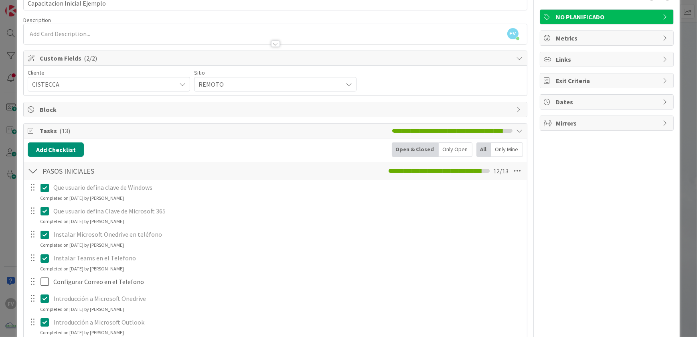
scroll to position [73, 0]
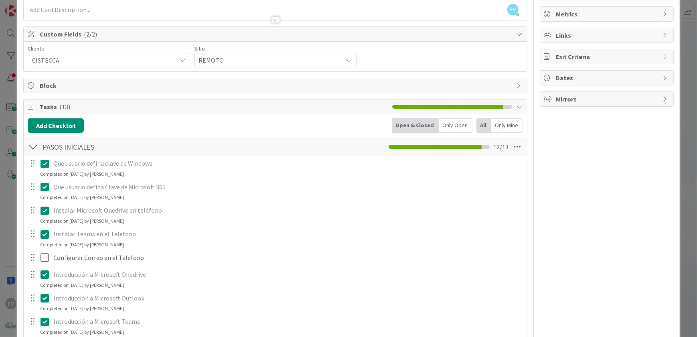
click at [42, 160] on icon at bounding box center [47, 164] width 12 height 10
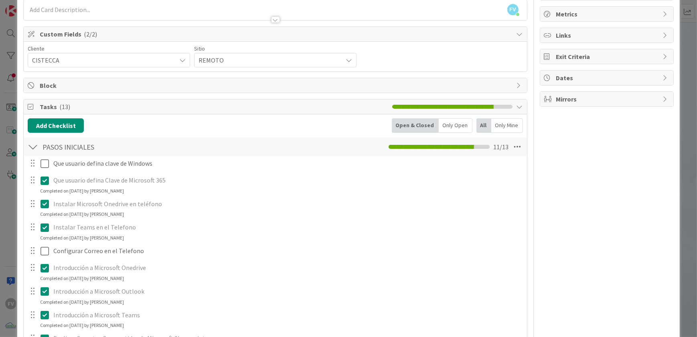
click at [44, 192] on div "Que usuario defina Clave de Microsoft 365 Update Cancel Completed on [DATE] by …" at bounding box center [275, 183] width 502 height 21
click at [43, 177] on icon at bounding box center [47, 181] width 12 height 10
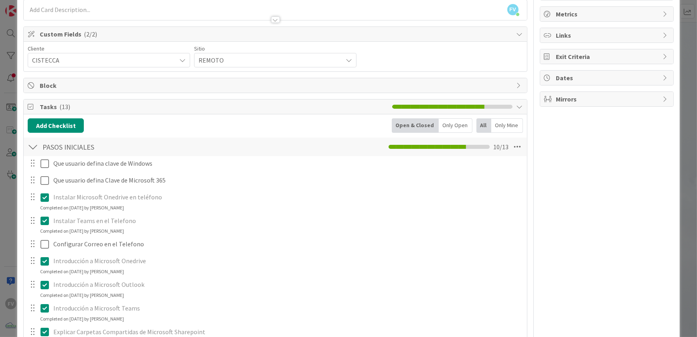
click at [42, 215] on div "Que usuario defina clave de Windows Update Cancel Que usuario defina Clave de M…" at bounding box center [275, 308] width 495 height 304
click at [44, 223] on icon at bounding box center [47, 221] width 12 height 10
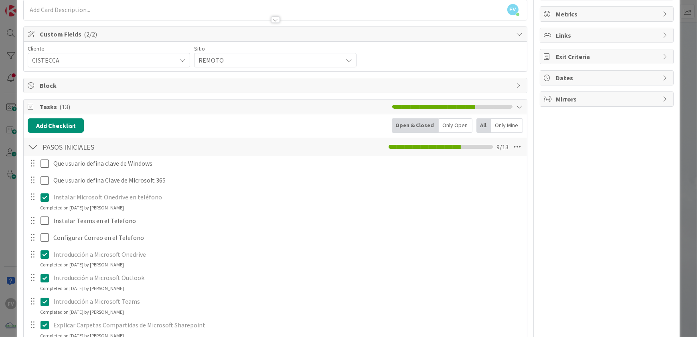
click at [43, 195] on icon at bounding box center [47, 197] width 12 height 10
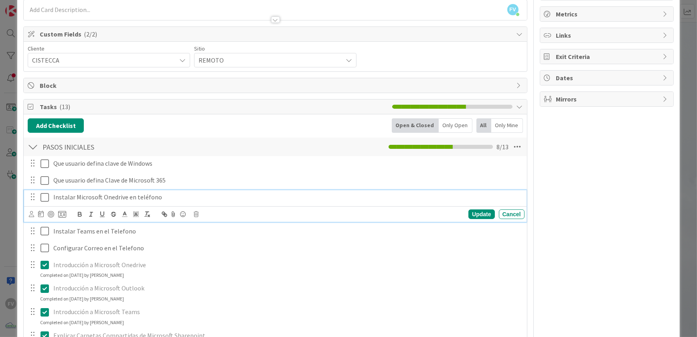
scroll to position [182, 0]
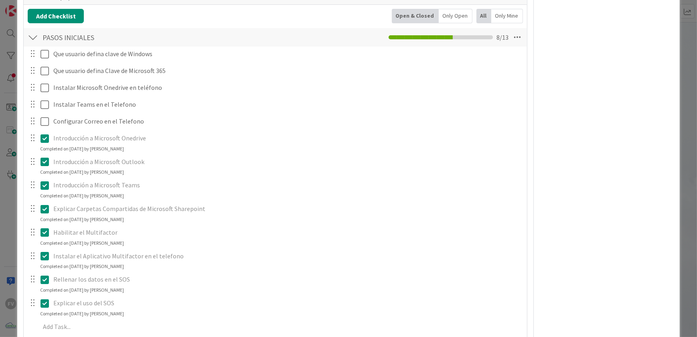
click at [43, 157] on div "Que usuario defina clave de Windows Update Cancel Que usuario defina Clave de M…" at bounding box center [275, 192] width 495 height 290
click at [45, 164] on icon at bounding box center [47, 162] width 12 height 10
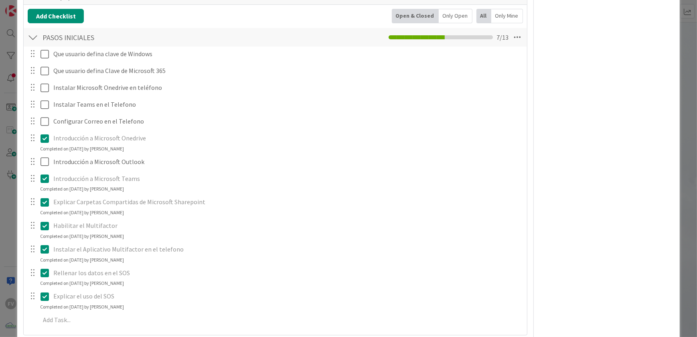
click at [43, 139] on icon at bounding box center [47, 139] width 12 height 10
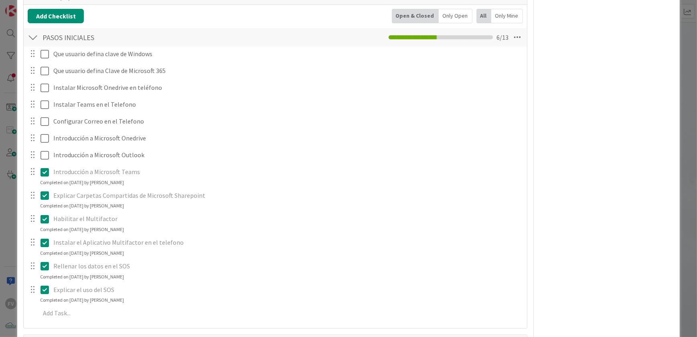
click at [43, 188] on div "Que usuario defina clave de Windows Update Cancel Que usuario defina Clave de M…" at bounding box center [275, 185] width 495 height 277
click at [44, 194] on icon at bounding box center [47, 195] width 12 height 10
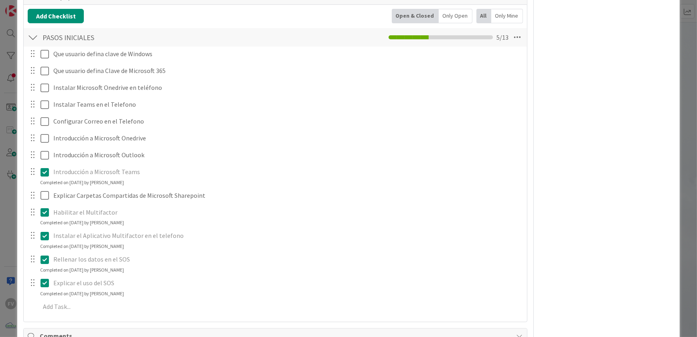
click at [41, 172] on icon at bounding box center [47, 172] width 12 height 10
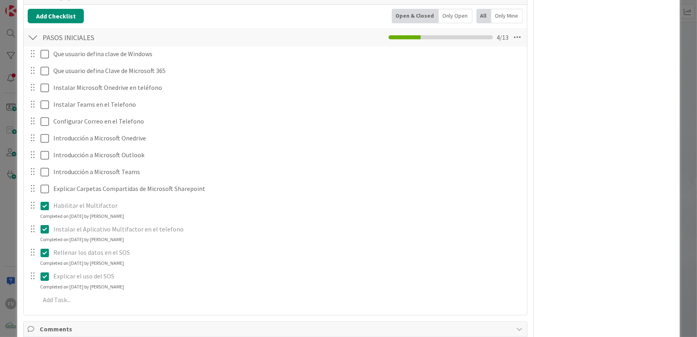
click at [44, 245] on div "Que usuario defina clave de Windows Update Cancel Que usuario defina Clave de M…" at bounding box center [275, 178] width 495 height 263
click at [45, 252] on icon at bounding box center [47, 253] width 12 height 10
click at [45, 229] on icon at bounding box center [47, 229] width 12 height 10
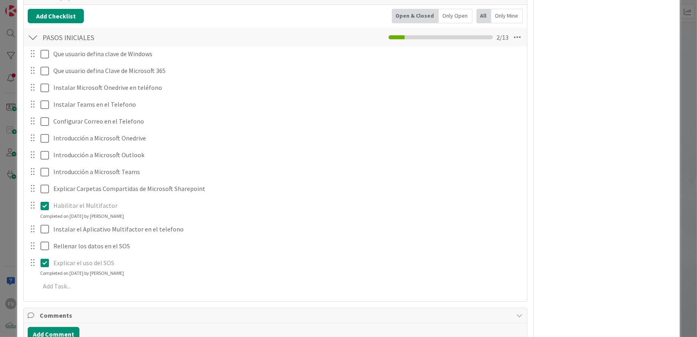
click at [44, 207] on icon at bounding box center [47, 206] width 12 height 10
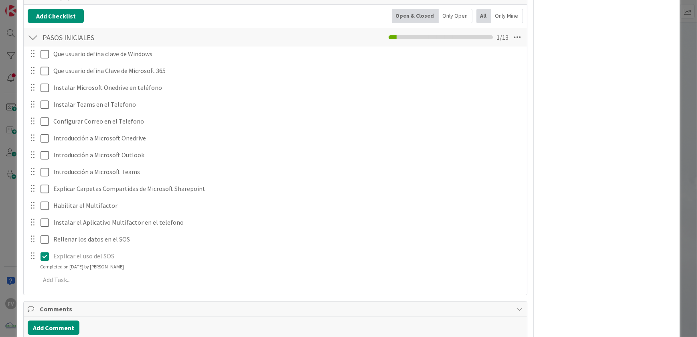
click at [45, 270] on div "Que usuario defina clave de Windows Update Cancel Que usuario defina Clave de M…" at bounding box center [275, 168] width 495 height 243
click at [45, 255] on icon at bounding box center [47, 256] width 12 height 10
click at [466, 269] on div "Que usuario defina clave de Windows Update Cancel Que usuario defina Clave de M…" at bounding box center [275, 165] width 495 height 237
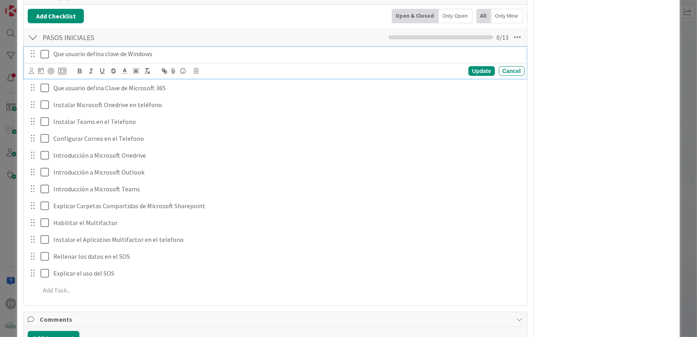
click at [251, 52] on p "Que usuario defina clave de Windows" at bounding box center [287, 53] width 468 height 9
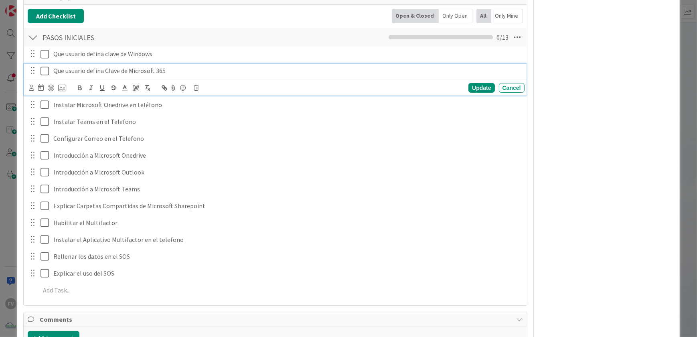
click at [265, 71] on p "Que usuario defina Clave de Microsoft 365" at bounding box center [287, 70] width 468 height 9
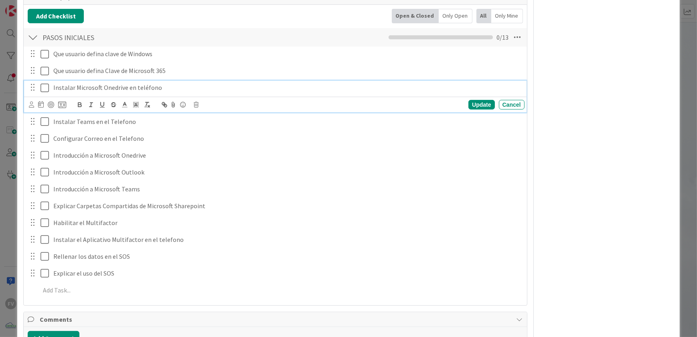
click at [265, 87] on p "Instalar Microsoft Onedrive en teléfono" at bounding box center [287, 87] width 468 height 9
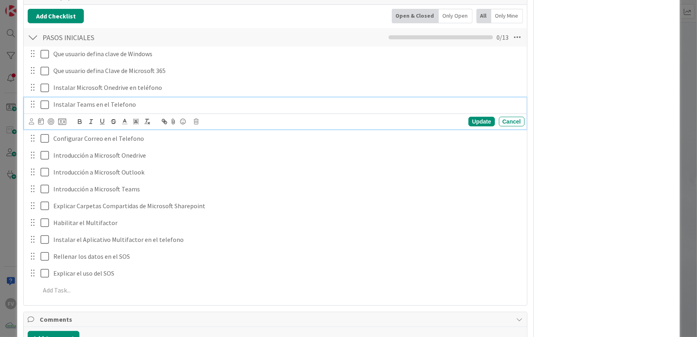
click at [263, 104] on p "Instalar Teams en el Telefono" at bounding box center [287, 104] width 468 height 9
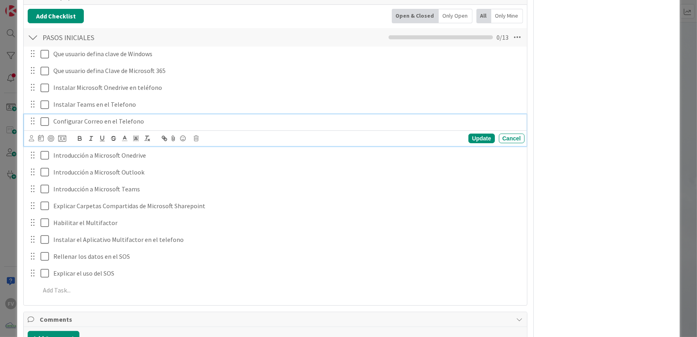
click at [261, 122] on p "Configurar Correo en el Telefono" at bounding box center [287, 121] width 468 height 9
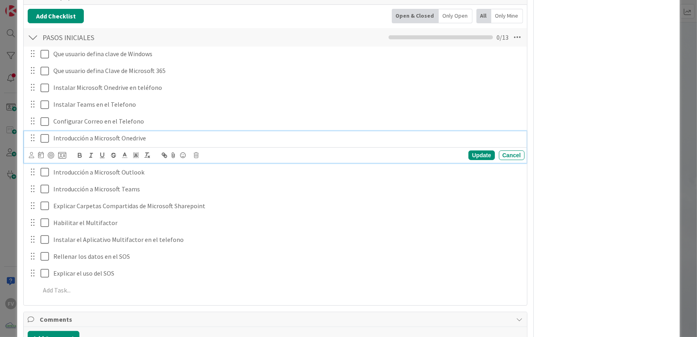
click at [259, 136] on p "Introducción a Microsoft Onedrive" at bounding box center [287, 138] width 468 height 9
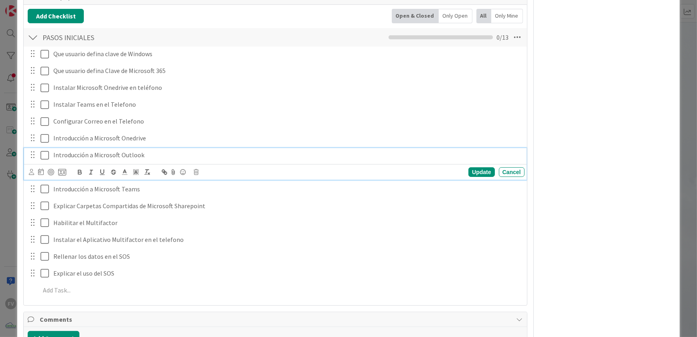
click at [257, 154] on p "Introducción a Microsoft Outlook" at bounding box center [287, 154] width 468 height 9
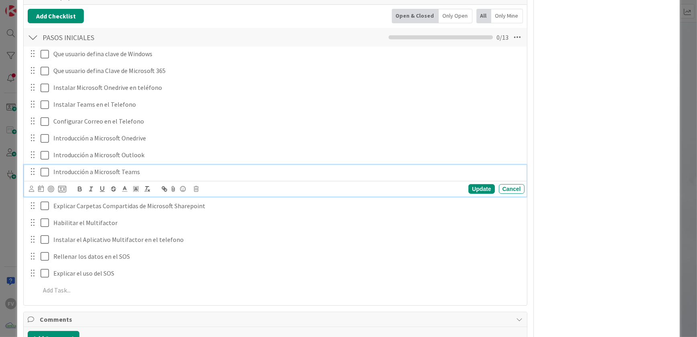
click at [257, 174] on p "Introducción a Microsoft Teams" at bounding box center [287, 171] width 468 height 9
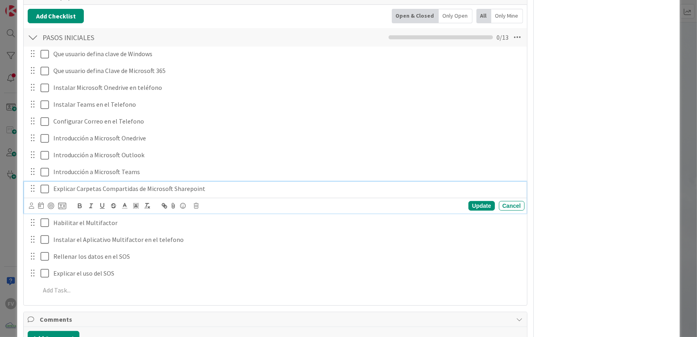
click at [257, 189] on p "Explicar Carpetas Compartidas de Microsoft Sharepoint" at bounding box center [287, 188] width 468 height 9
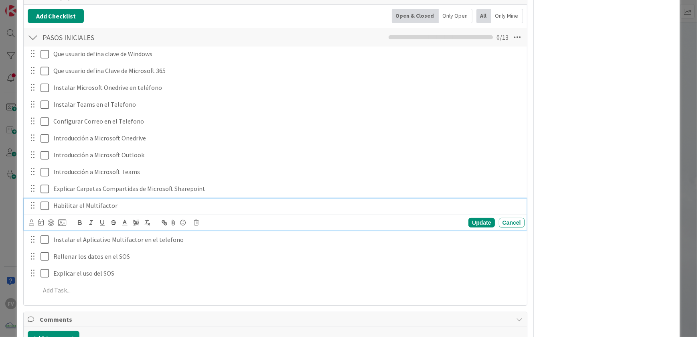
click at [257, 209] on div "Habilitar el Multifactor" at bounding box center [287, 206] width 474 height 14
click at [257, 219] on p "Instalar el Aplicativo Multifactor en el telefono" at bounding box center [287, 222] width 468 height 9
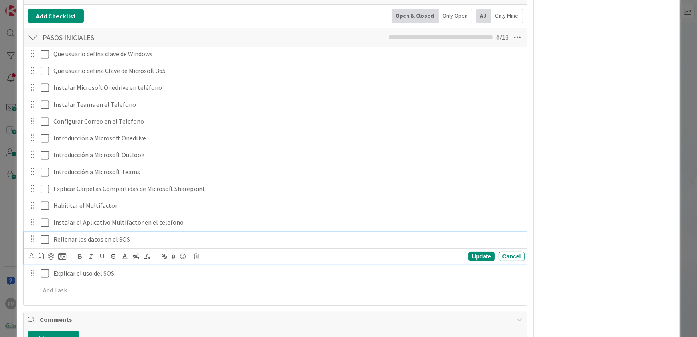
click at [257, 242] on p "Rellenar los datos en el SOS" at bounding box center [287, 239] width 468 height 9
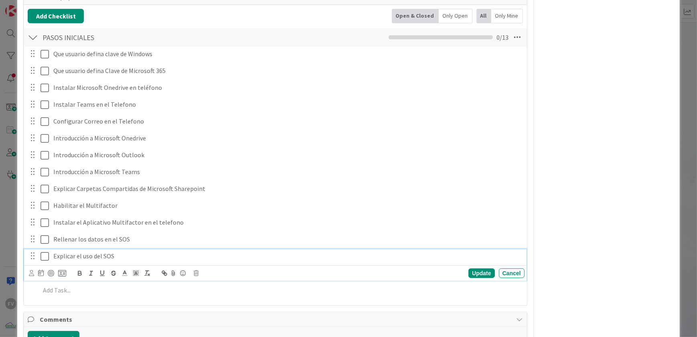
click at [255, 251] on p "Explicar el uso del SOS" at bounding box center [287, 255] width 468 height 9
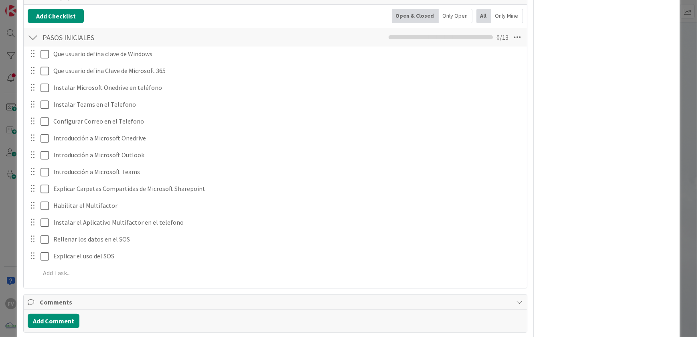
click at [18, 92] on div "ID 3584 OPERACIONES [PERSON_NAME] Title 28 / 128 Capacitacion Inicial Ejemplo D…" at bounding box center [348, 105] width 662 height 552
drag, startPoint x: 4, startPoint y: 91, endPoint x: 12, endPoint y: 95, distance: 8.6
click at [5, 92] on div "ID 3584 OPERACIONES [PERSON_NAME] Title 28 / 128 Capacitacion Inicial Ejemplo D…" at bounding box center [348, 168] width 697 height 337
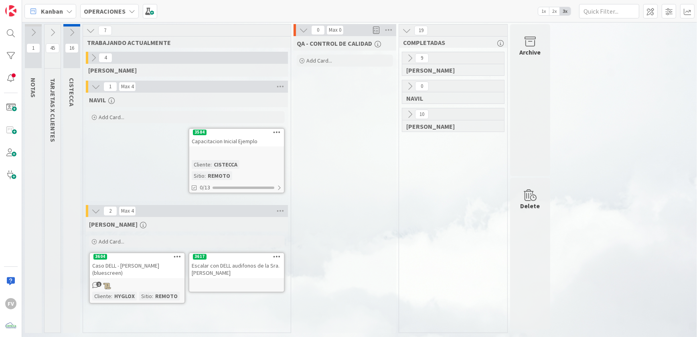
click at [74, 33] on icon at bounding box center [71, 32] width 9 height 9
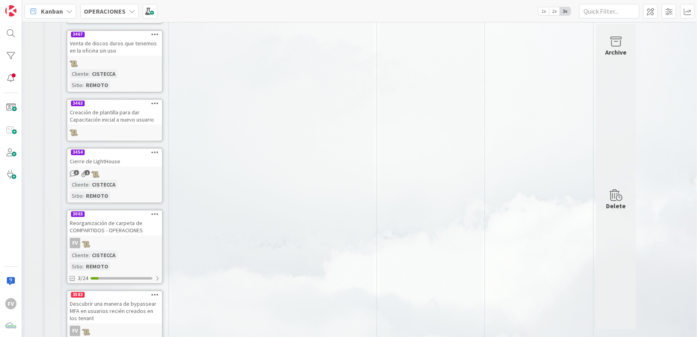
scroll to position [427, 0]
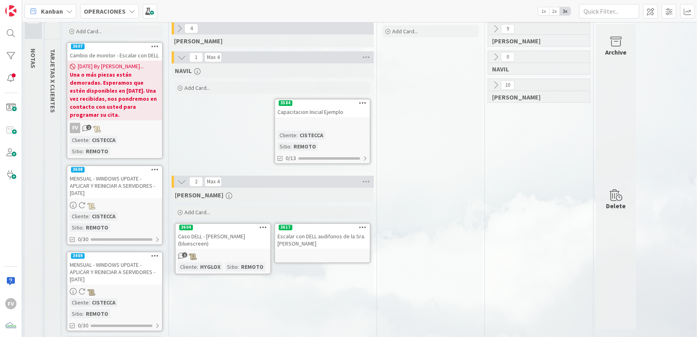
scroll to position [0, 0]
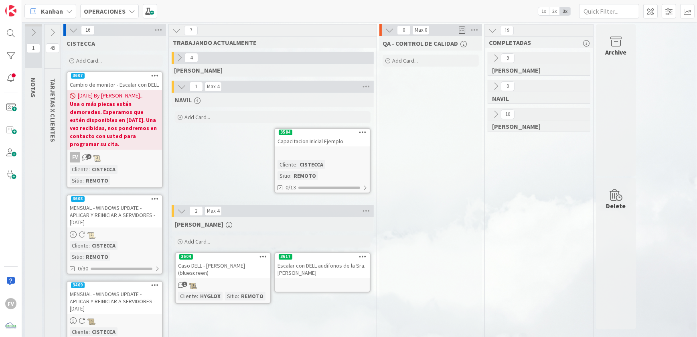
click at [71, 27] on icon at bounding box center [73, 30] width 9 height 9
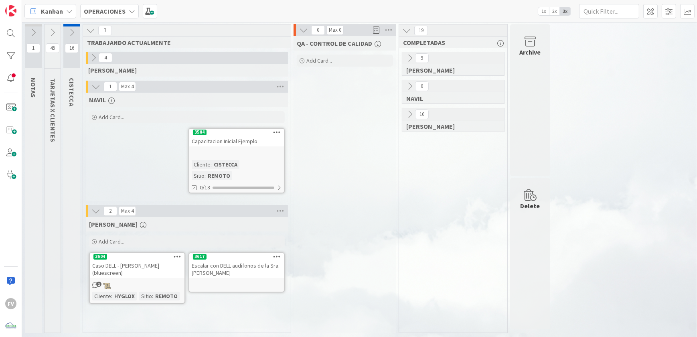
click at [57, 32] on icon at bounding box center [52, 32] width 9 height 9
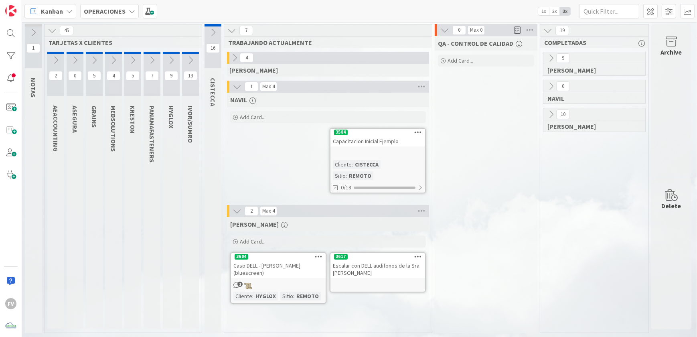
click at [57, 59] on icon at bounding box center [55, 60] width 9 height 9
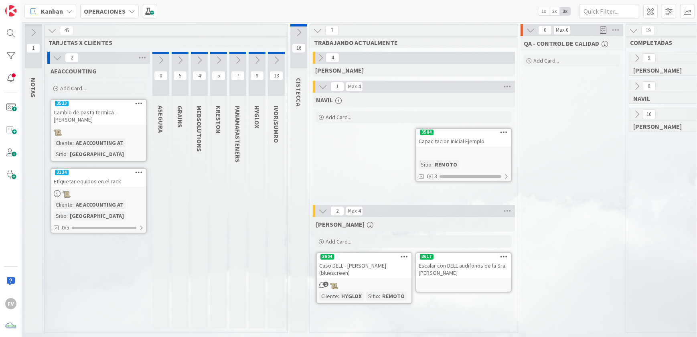
click at [57, 59] on icon at bounding box center [57, 57] width 9 height 9
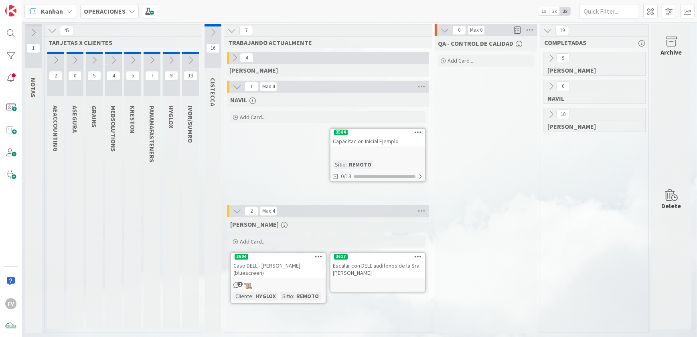
click at [92, 60] on icon at bounding box center [94, 60] width 9 height 9
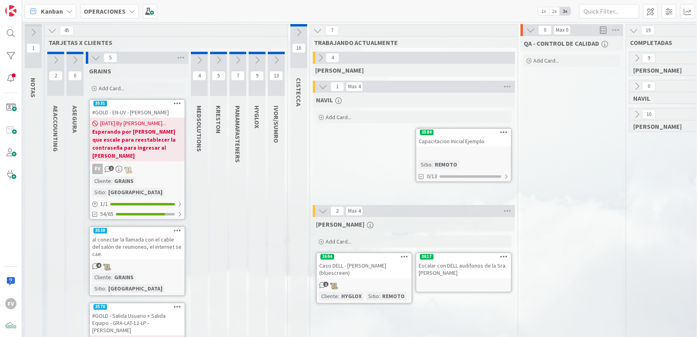
click at [92, 60] on icon at bounding box center [95, 57] width 9 height 9
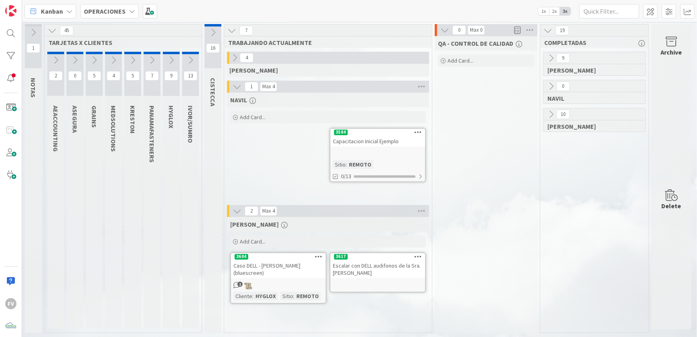
click at [107, 61] on button at bounding box center [113, 60] width 17 height 12
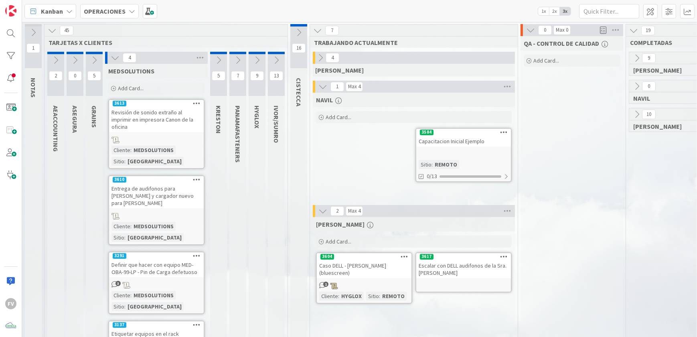
click at [110, 60] on button at bounding box center [115, 58] width 10 height 10
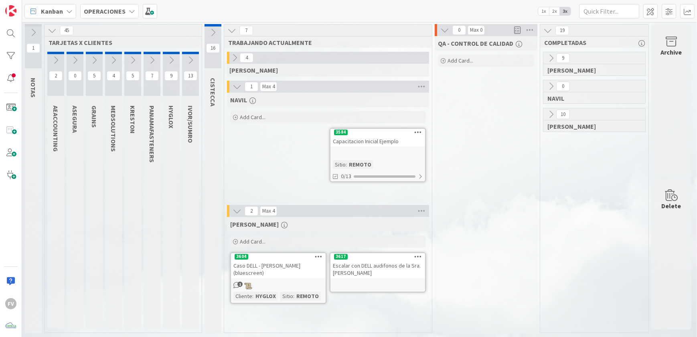
click at [130, 58] on icon at bounding box center [132, 60] width 9 height 9
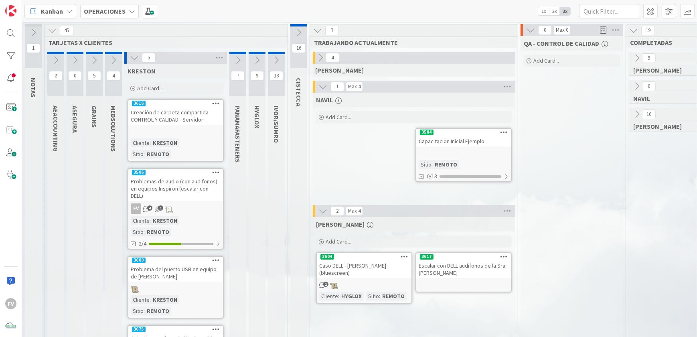
click at [132, 60] on icon at bounding box center [134, 57] width 9 height 9
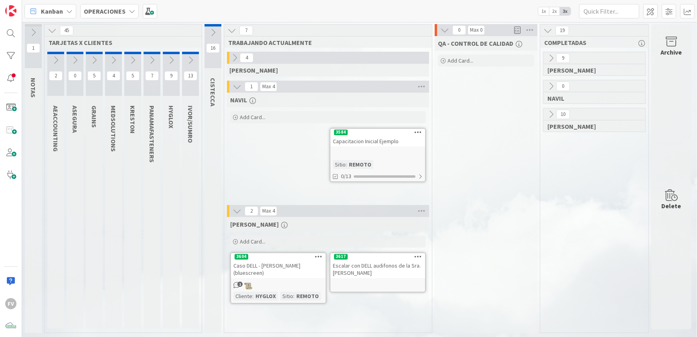
click at [148, 59] on icon at bounding box center [152, 60] width 9 height 9
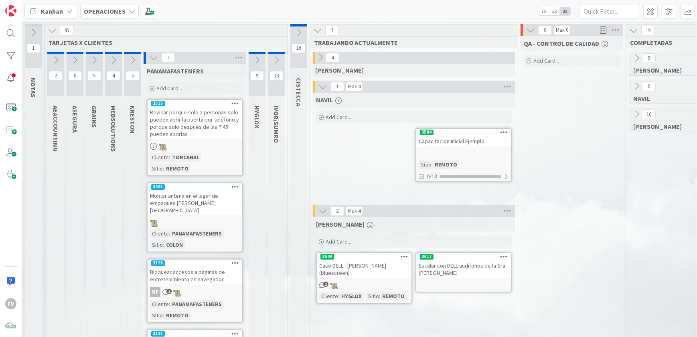
click at [148, 60] on button at bounding box center [153, 58] width 10 height 10
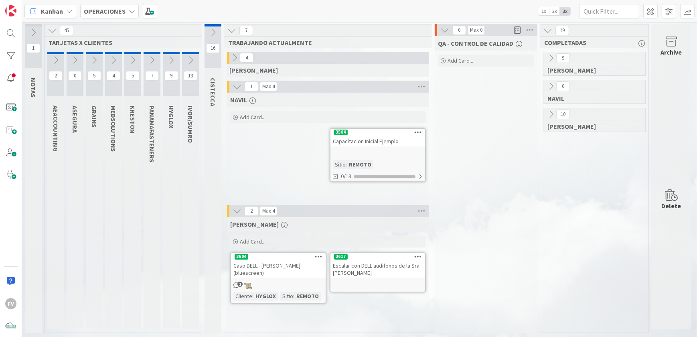
click at [157, 60] on button at bounding box center [152, 60] width 17 height 12
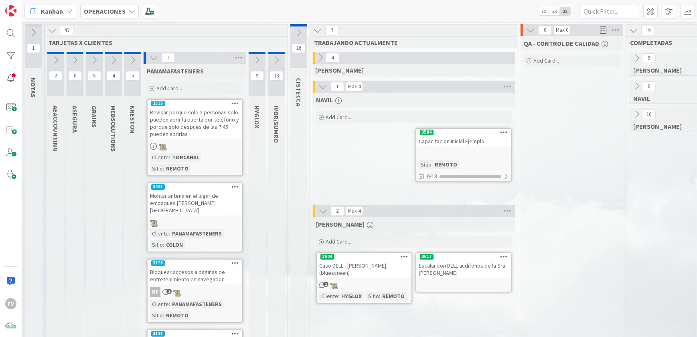
click at [156, 59] on icon at bounding box center [153, 57] width 9 height 9
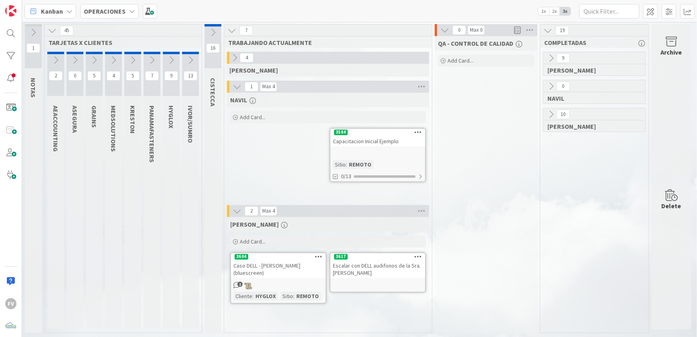
click at [167, 59] on icon at bounding box center [171, 60] width 9 height 9
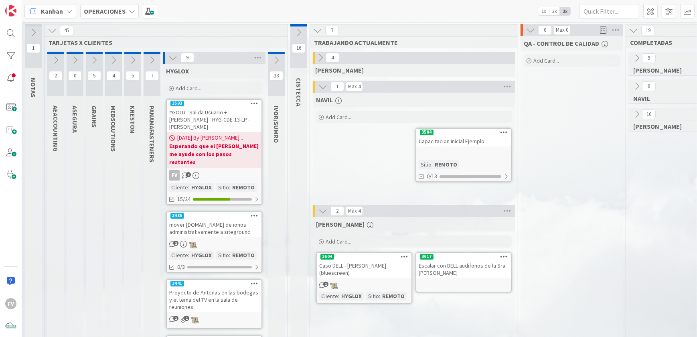
click at [166, 58] on div "9" at bounding box center [214, 58] width 103 height 12
click at [168, 57] on icon at bounding box center [172, 57] width 9 height 9
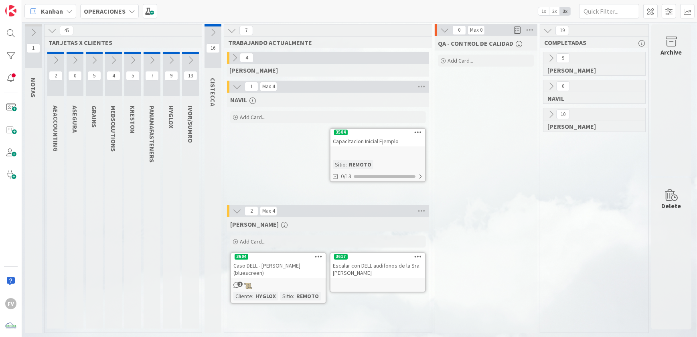
click at [52, 32] on icon at bounding box center [52, 30] width 9 height 9
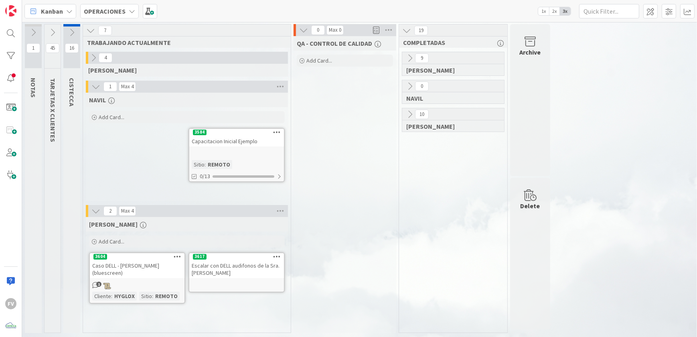
click at [93, 88] on icon at bounding box center [95, 86] width 9 height 9
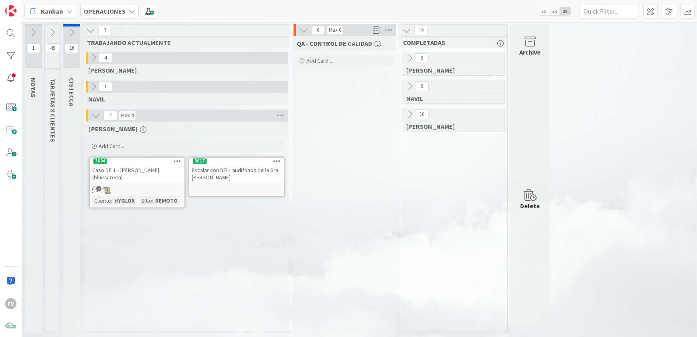
click at [226, 177] on div "Escalar con DELL audifonos de la Sra. [PERSON_NAME]" at bounding box center [236, 174] width 95 height 18
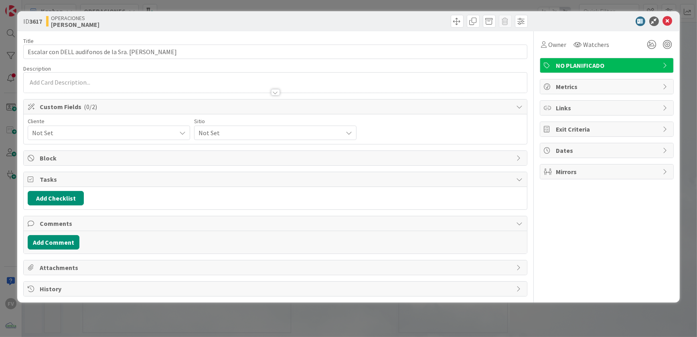
click at [130, 131] on span "Not Set" at bounding box center [102, 132] width 140 height 11
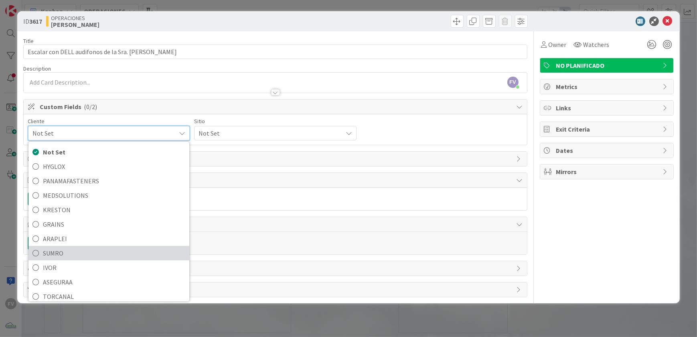
click at [86, 251] on span "SUMRO" at bounding box center [114, 253] width 142 height 12
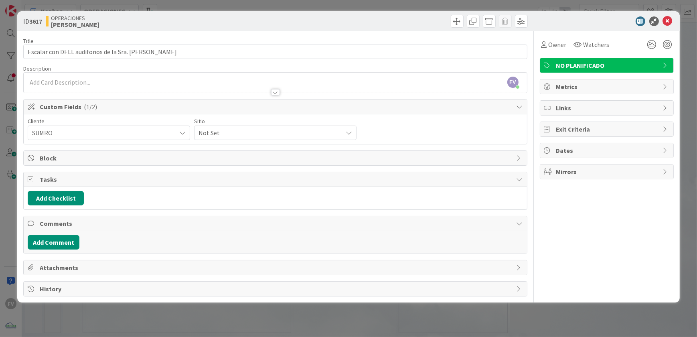
click at [172, 130] on span "Not Set" at bounding box center [102, 132] width 140 height 11
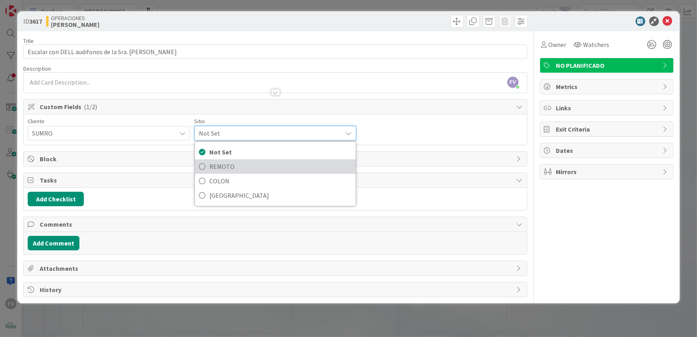
click at [214, 163] on span "REMOTO" at bounding box center [280, 166] width 142 height 12
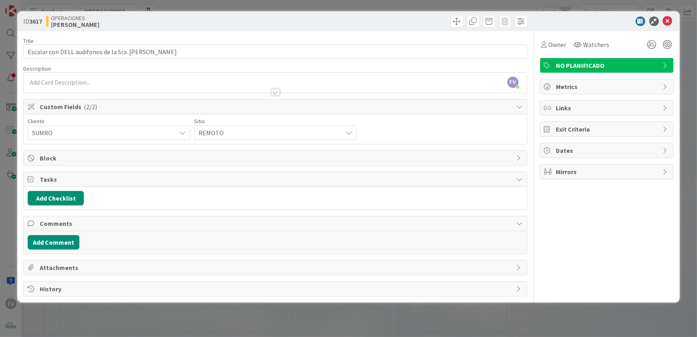
click at [152, 184] on div "Tasks" at bounding box center [275, 179] width 503 height 15
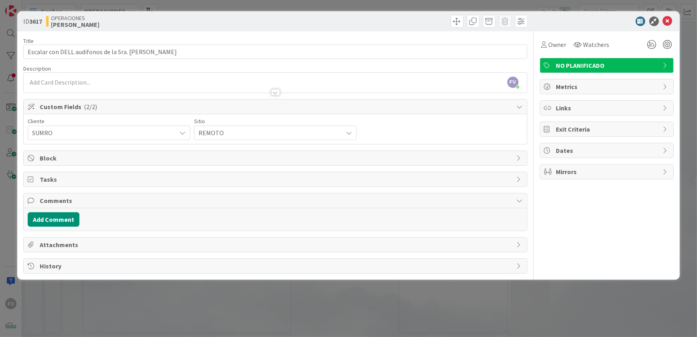
click at [122, 203] on span "Comments" at bounding box center [276, 201] width 472 height 10
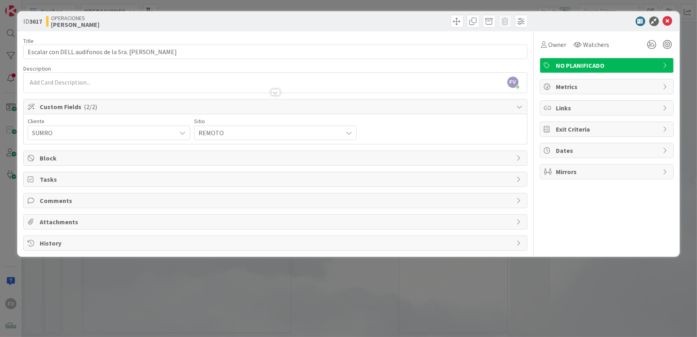
click at [132, 111] on div "Custom Fields ( 2/2 )" at bounding box center [275, 106] width 503 height 15
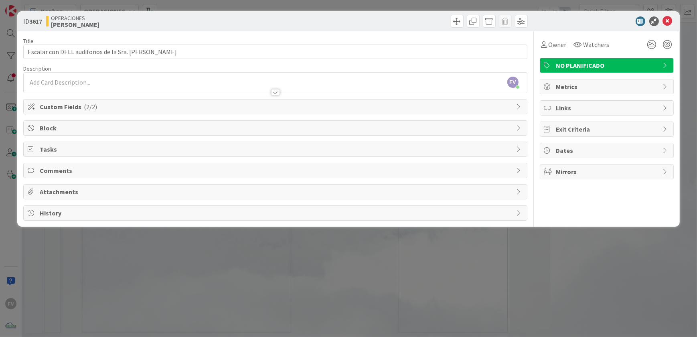
click at [134, 234] on div "ID 3617 OPERACIONES [PERSON_NAME] Title 48 / 128 Escalar con DELL audifonos de …" at bounding box center [348, 168] width 697 height 337
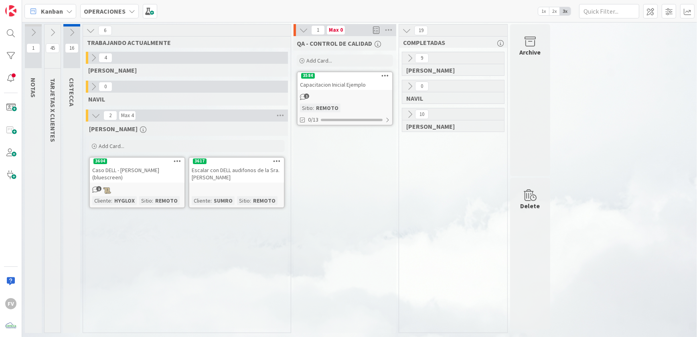
click at [349, 87] on div "Capacitacion Inicial Ejemplo" at bounding box center [345, 84] width 95 height 10
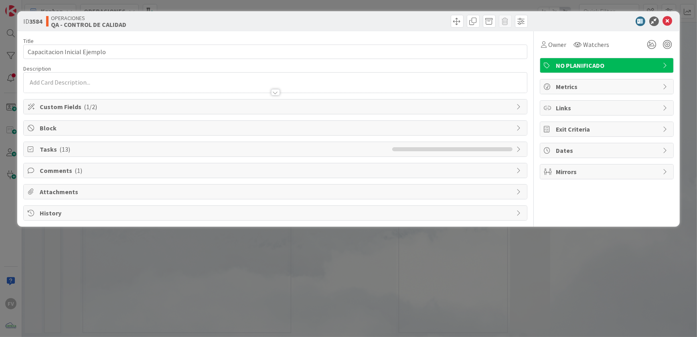
click at [41, 149] on span "Tasks ( 13 )" at bounding box center [214, 149] width 348 height 10
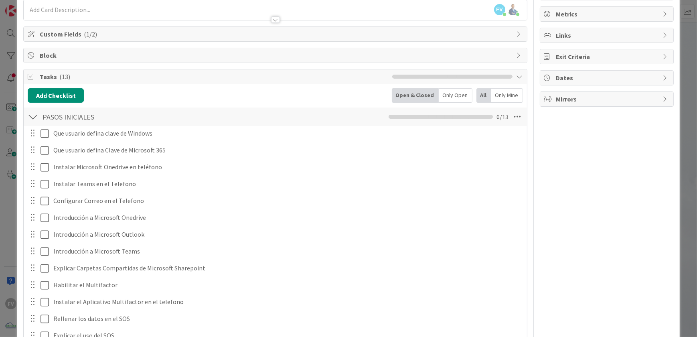
scroll to position [109, 0]
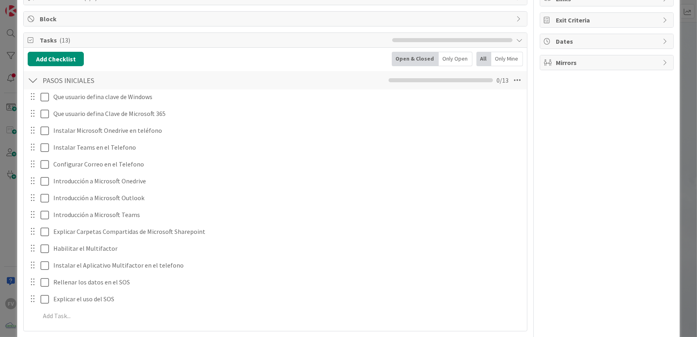
click at [18, 144] on div "ID 3584 OPERACIONES QA - CONTROL DE CALIDAD Title 28 / 128 Capacitacion Inicial…" at bounding box center [348, 151] width 662 height 499
click at [10, 136] on div "ID 3584 OPERACIONES QA - CONTROL DE CALIDAD Title 28 / 128 Capacitacion Inicial…" at bounding box center [348, 168] width 697 height 337
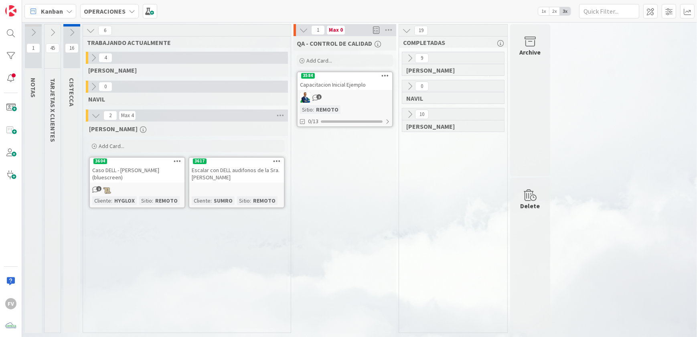
click at [97, 58] on icon at bounding box center [93, 57] width 9 height 9
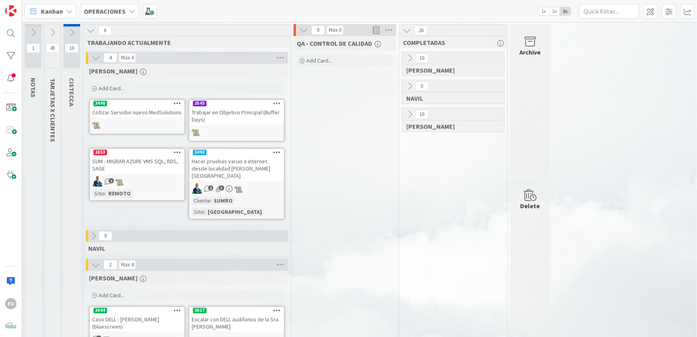
click at [97, 58] on icon at bounding box center [95, 57] width 9 height 9
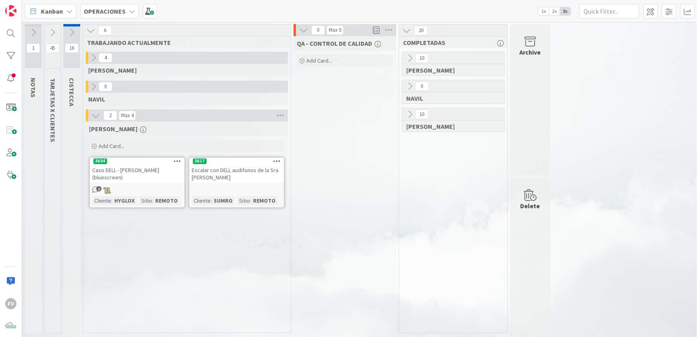
click at [93, 58] on icon at bounding box center [93, 57] width 9 height 9
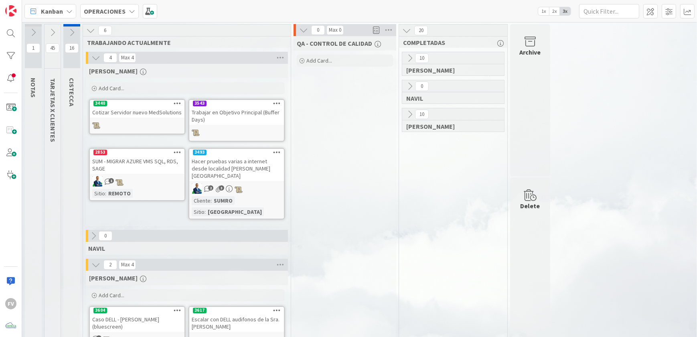
click at [50, 32] on icon at bounding box center [52, 32] width 9 height 9
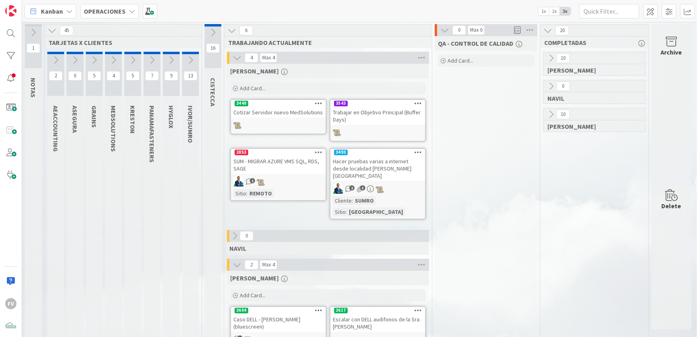
click at [57, 63] on icon at bounding box center [55, 60] width 9 height 9
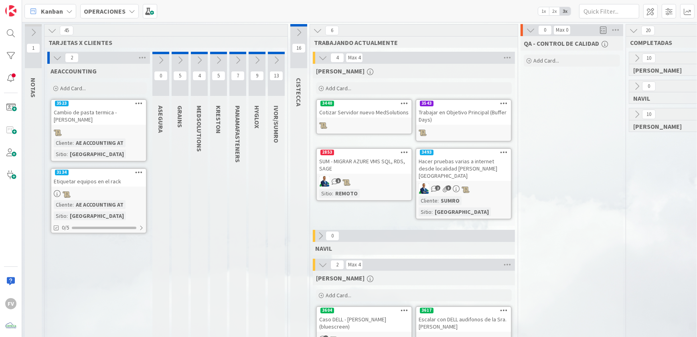
click at [58, 58] on icon at bounding box center [57, 57] width 9 height 9
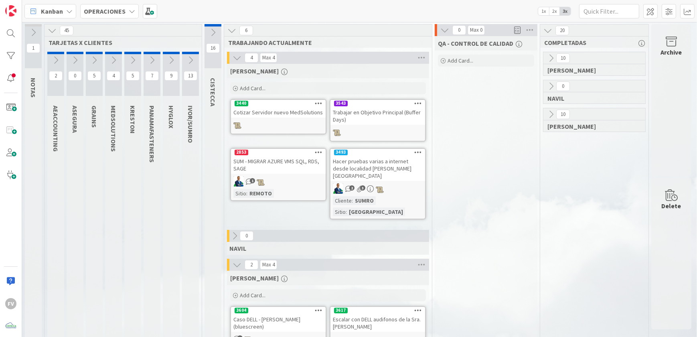
click at [79, 62] on icon at bounding box center [75, 60] width 9 height 9
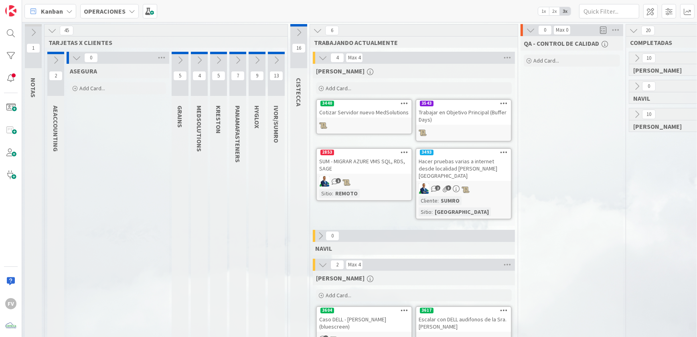
click at [78, 60] on icon at bounding box center [76, 57] width 9 height 9
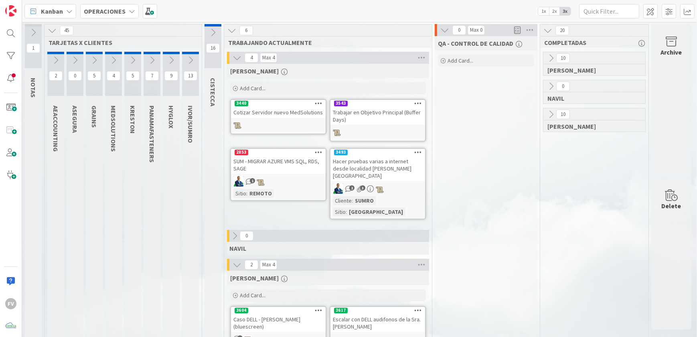
click at [94, 61] on icon at bounding box center [94, 60] width 9 height 9
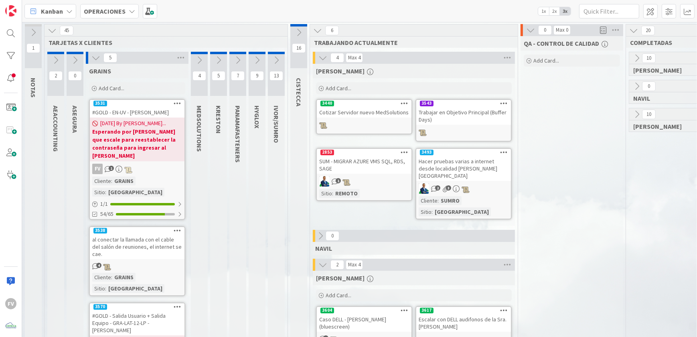
click at [94, 61] on icon at bounding box center [95, 57] width 9 height 9
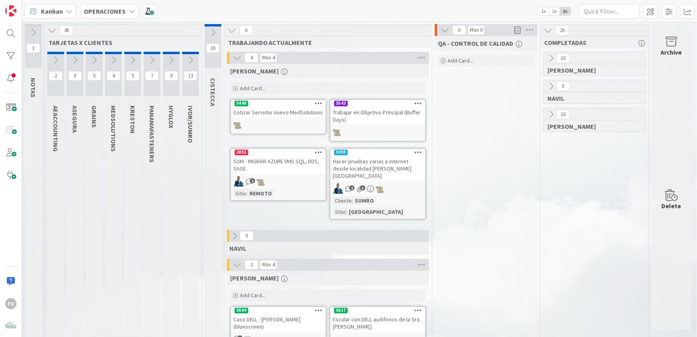
click at [213, 36] on button at bounding box center [213, 32] width 17 height 12
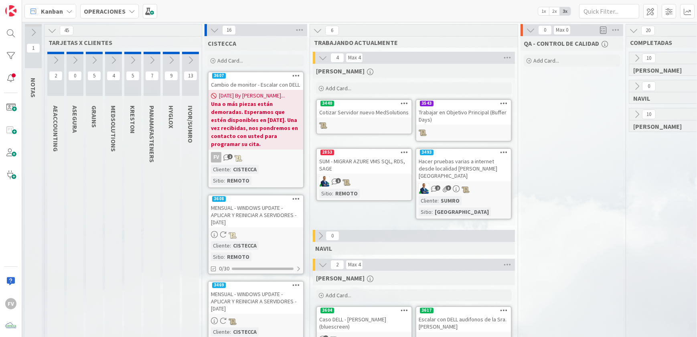
click at [186, 57] on icon at bounding box center [190, 60] width 9 height 9
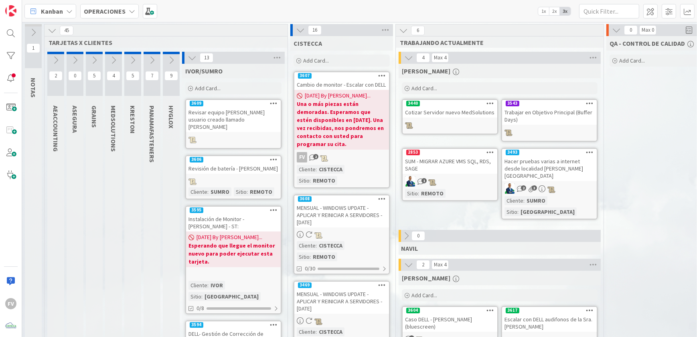
click at [169, 64] on icon at bounding box center [171, 60] width 9 height 9
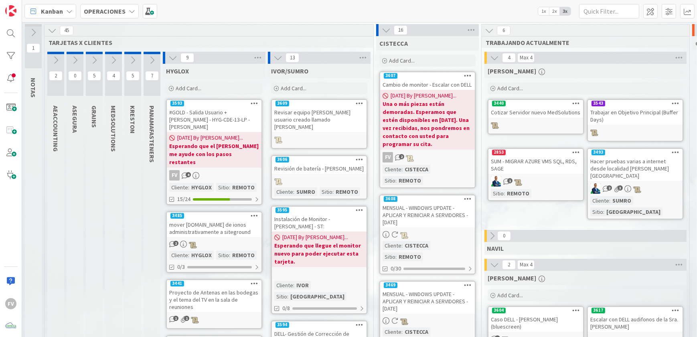
click at [154, 63] on icon at bounding box center [152, 60] width 9 height 9
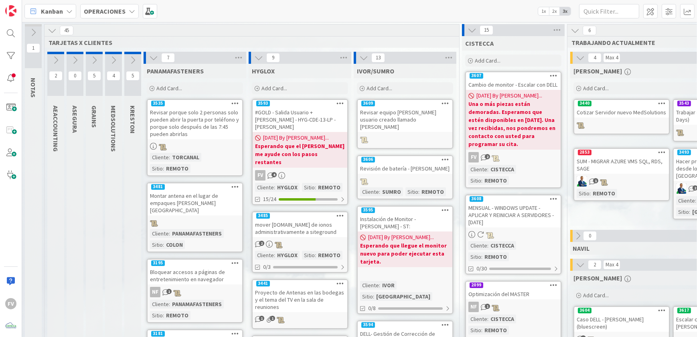
click at [130, 59] on icon at bounding box center [132, 60] width 9 height 9
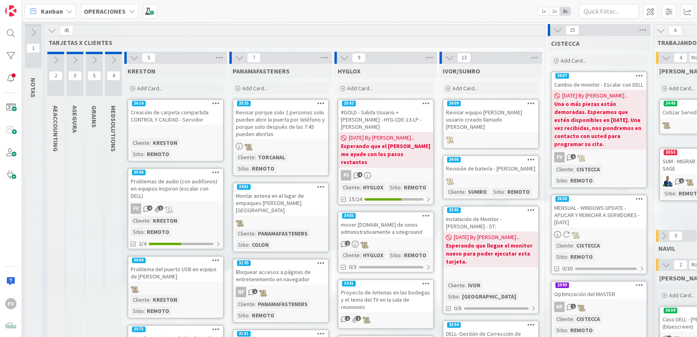
click at [108, 62] on button at bounding box center [113, 60] width 17 height 12
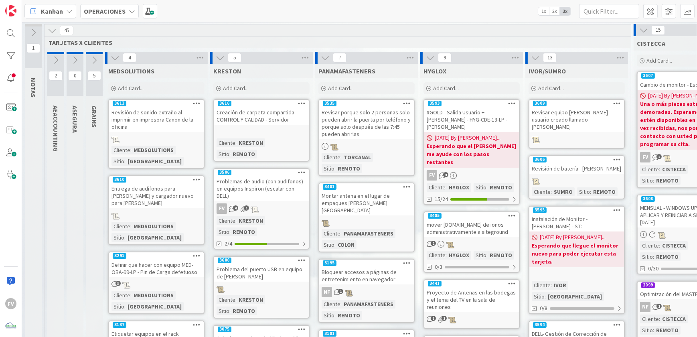
click at [95, 63] on icon at bounding box center [94, 60] width 9 height 9
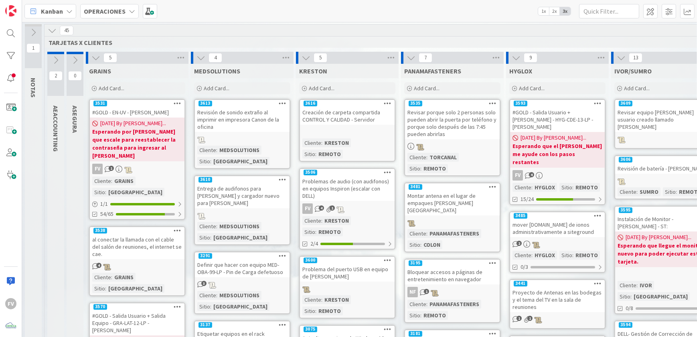
click at [95, 62] on button at bounding box center [96, 58] width 10 height 10
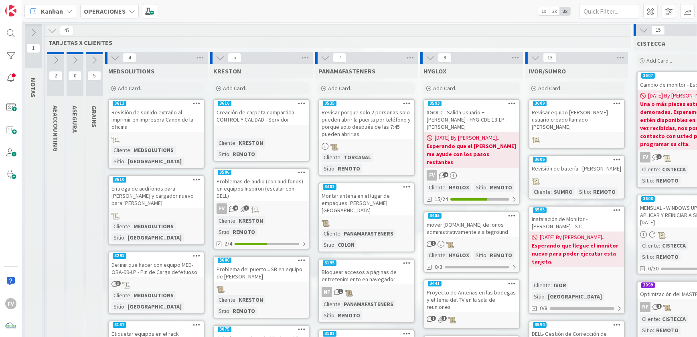
click at [115, 59] on icon at bounding box center [115, 57] width 9 height 9
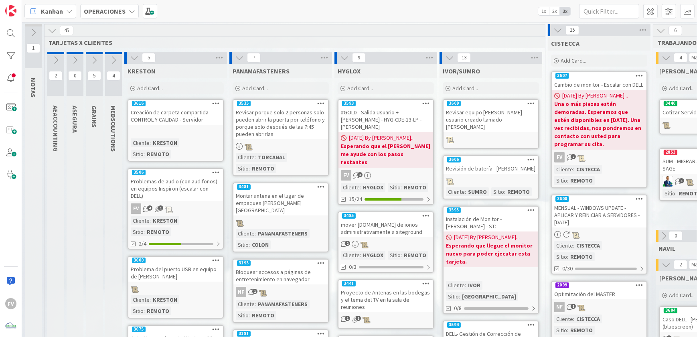
click at [136, 58] on icon at bounding box center [134, 57] width 9 height 9
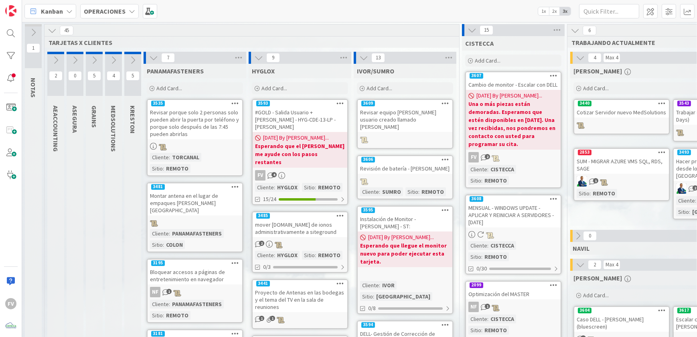
click at [162, 59] on span "7" at bounding box center [168, 58] width 14 height 10
click at [157, 58] on icon at bounding box center [153, 57] width 9 height 9
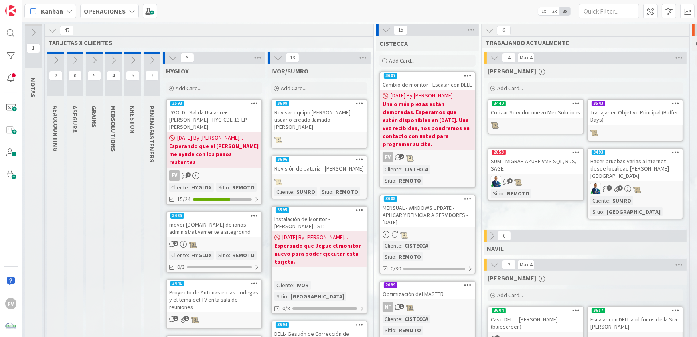
click at [170, 56] on icon at bounding box center [172, 57] width 9 height 9
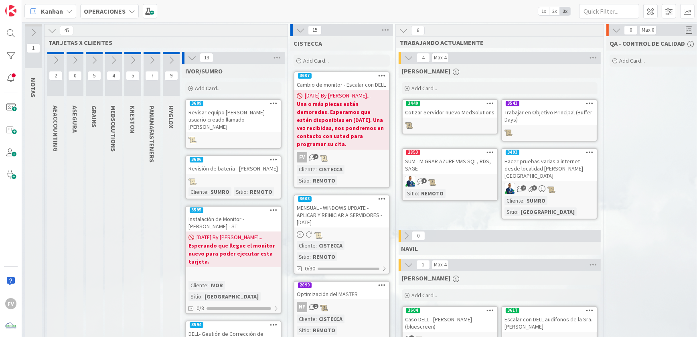
click at [197, 57] on div "13" at bounding box center [233, 58] width 103 height 12
click at [196, 56] on icon at bounding box center [192, 57] width 9 height 9
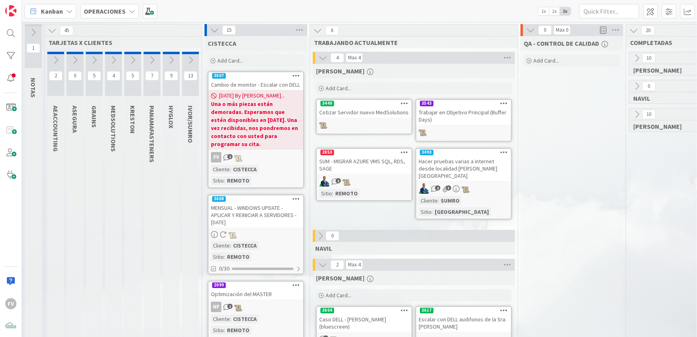
click at [53, 31] on icon at bounding box center [52, 30] width 9 height 9
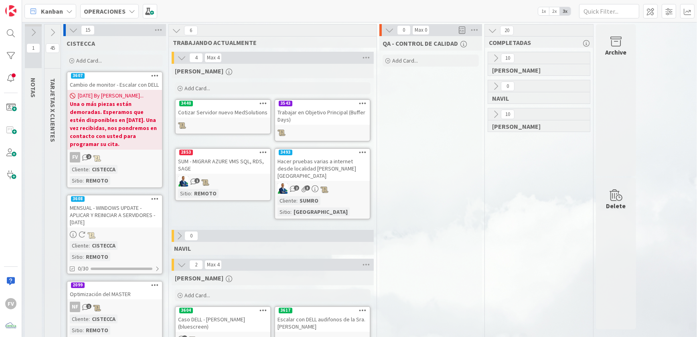
click at [71, 30] on icon at bounding box center [73, 30] width 9 height 9
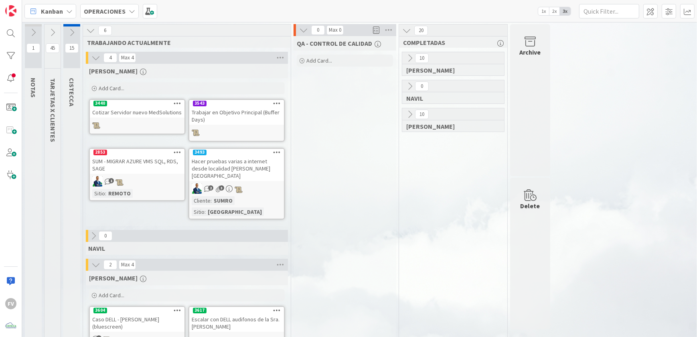
click at [97, 55] on icon at bounding box center [95, 57] width 9 height 9
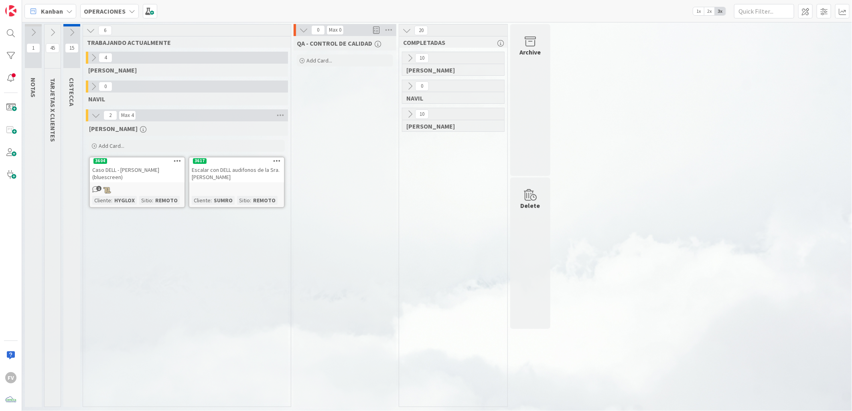
click at [699, 157] on div "1 NOTAS 45 TARJETAS X CLIENTES 15 CISTECCA 6 TRABAJANDO ACTUALMENTE 4 [PERSON_N…" at bounding box center [437, 217] width 827 height 387
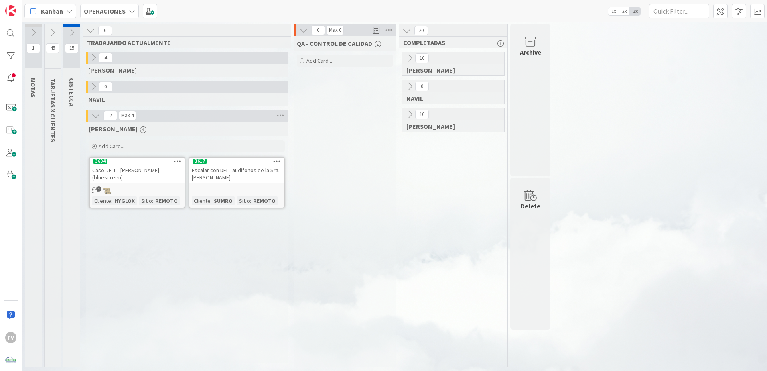
click at [638, 191] on div "1 NOTAS 45 TARJETAS X CLIENTES 15 CISTECCA 6 TRABAJANDO ACTUALMENTE 4 [PERSON_N…" at bounding box center [395, 197] width 742 height 346
